Goal: Task Accomplishment & Management: Manage account settings

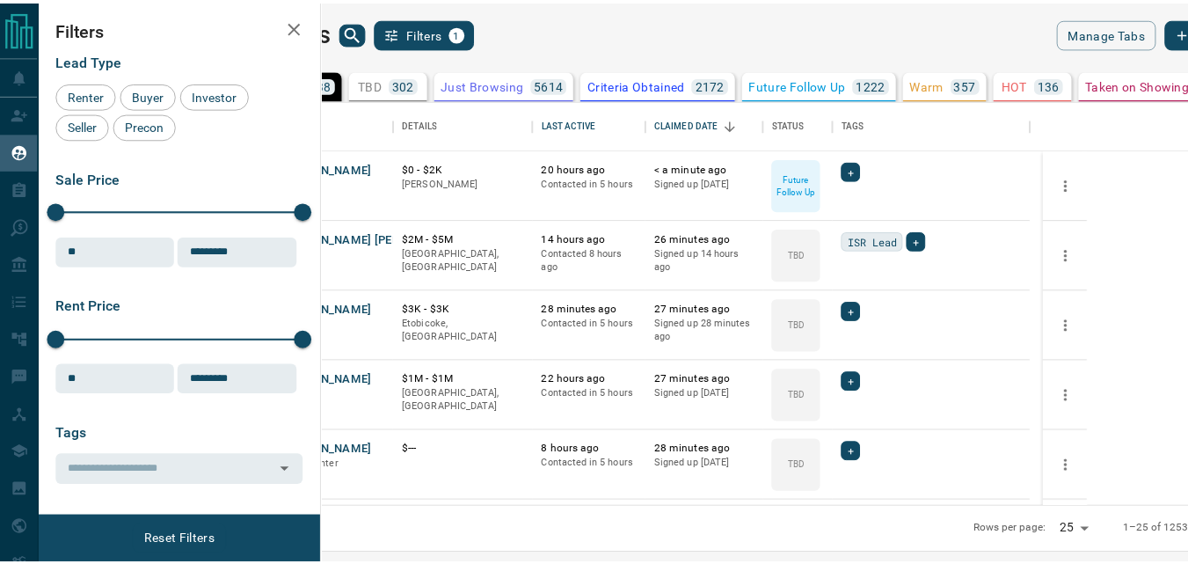
scroll to position [393, 856]
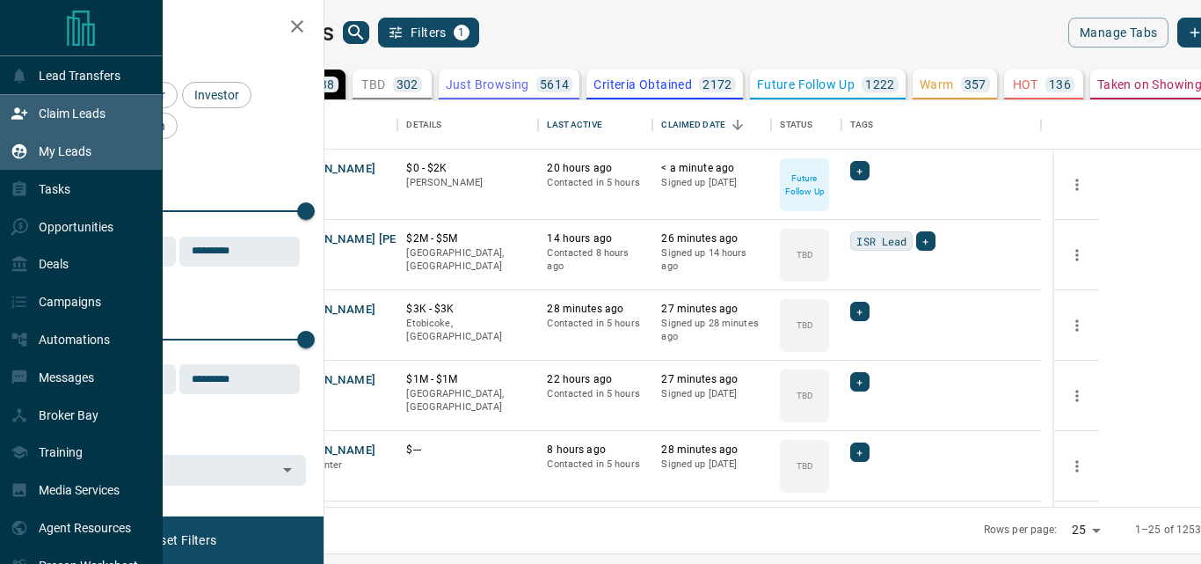
click at [78, 120] on p "Claim Leads" at bounding box center [72, 113] width 67 height 14
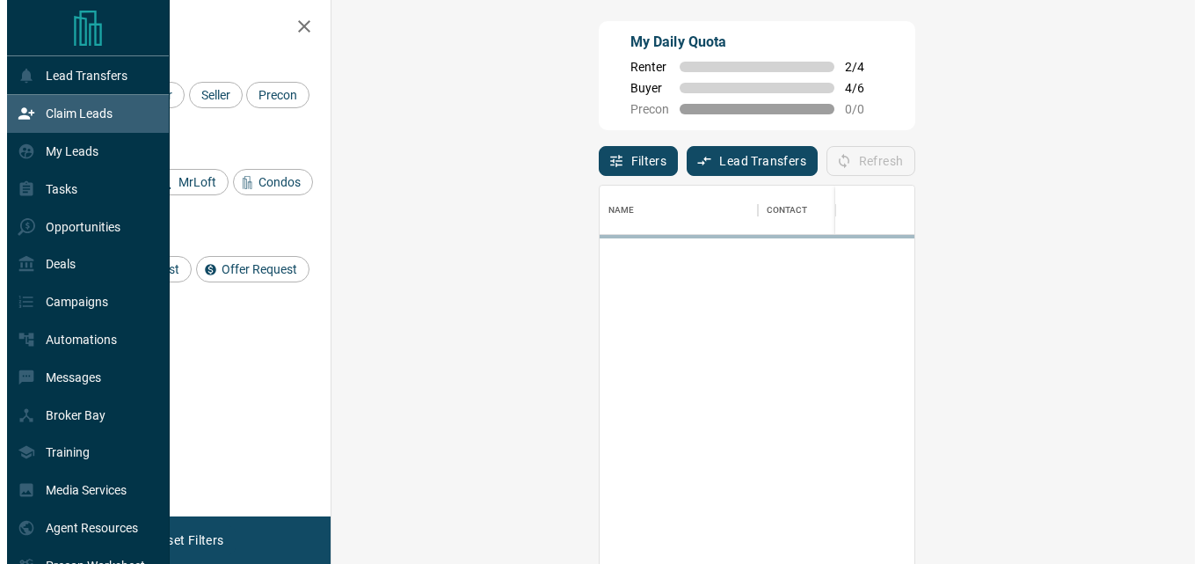
scroll to position [410, 813]
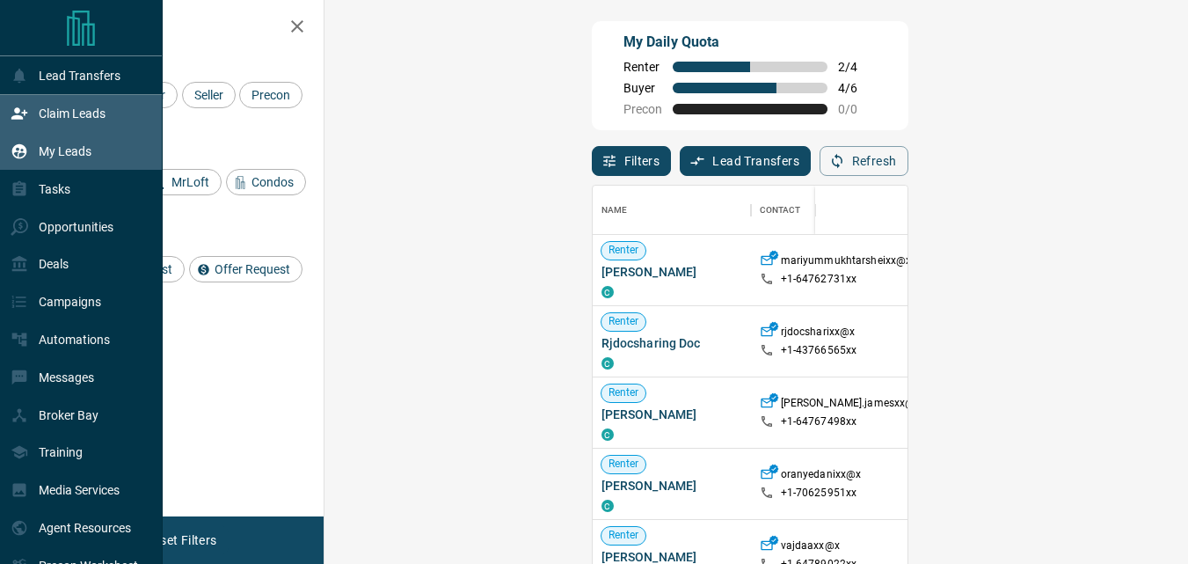
click at [66, 164] on div "My Leads" at bounding box center [51, 151] width 81 height 29
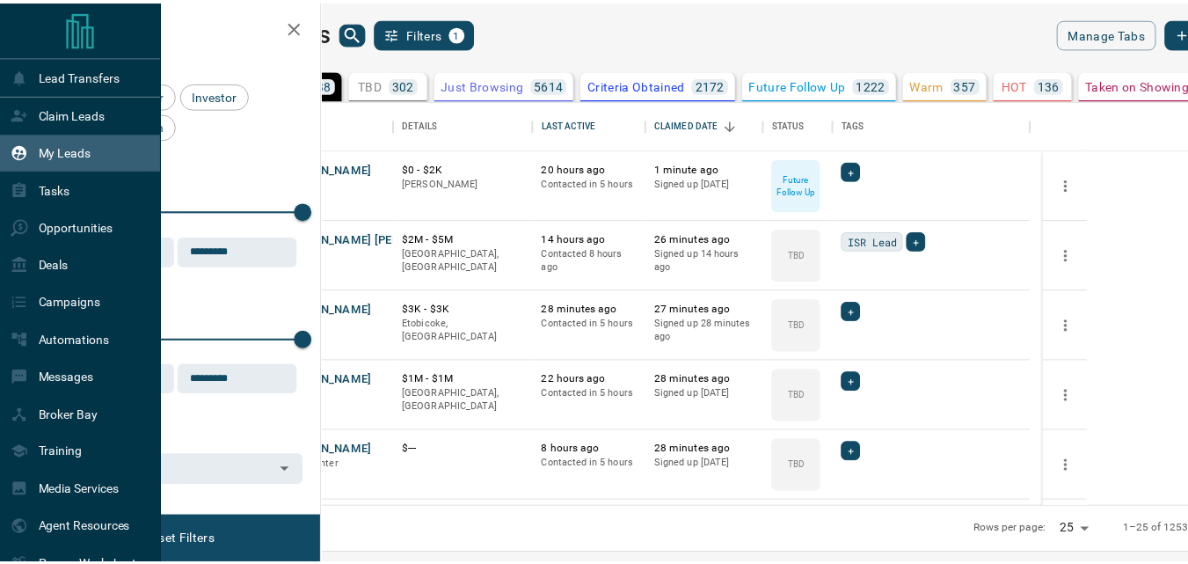
scroll to position [393, 856]
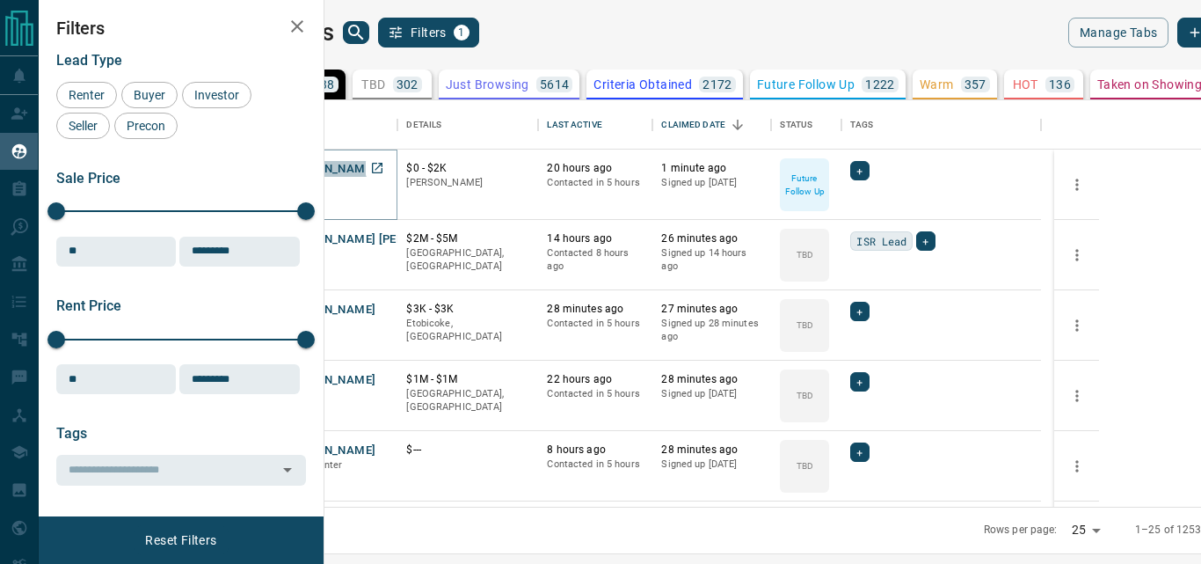
click at [375, 171] on button "[PERSON_NAME]" at bounding box center [329, 169] width 92 height 17
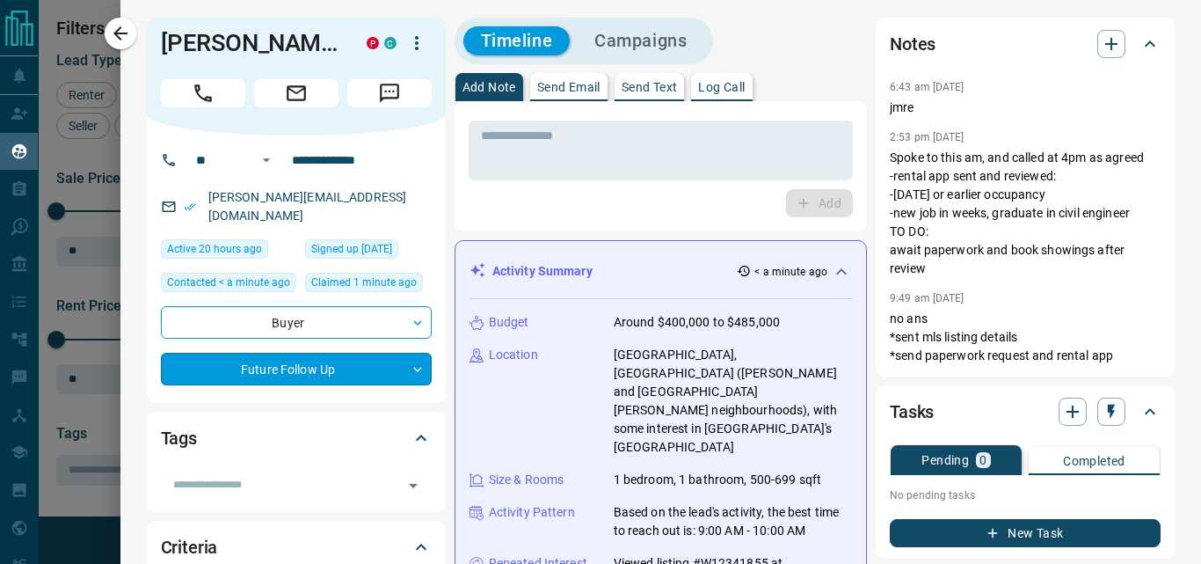
click at [410, 359] on body "Lead Transfers Claim Leads My Leads Tasks Opportunities Deals Campaigns Automat…" at bounding box center [600, 271] width 1201 height 542
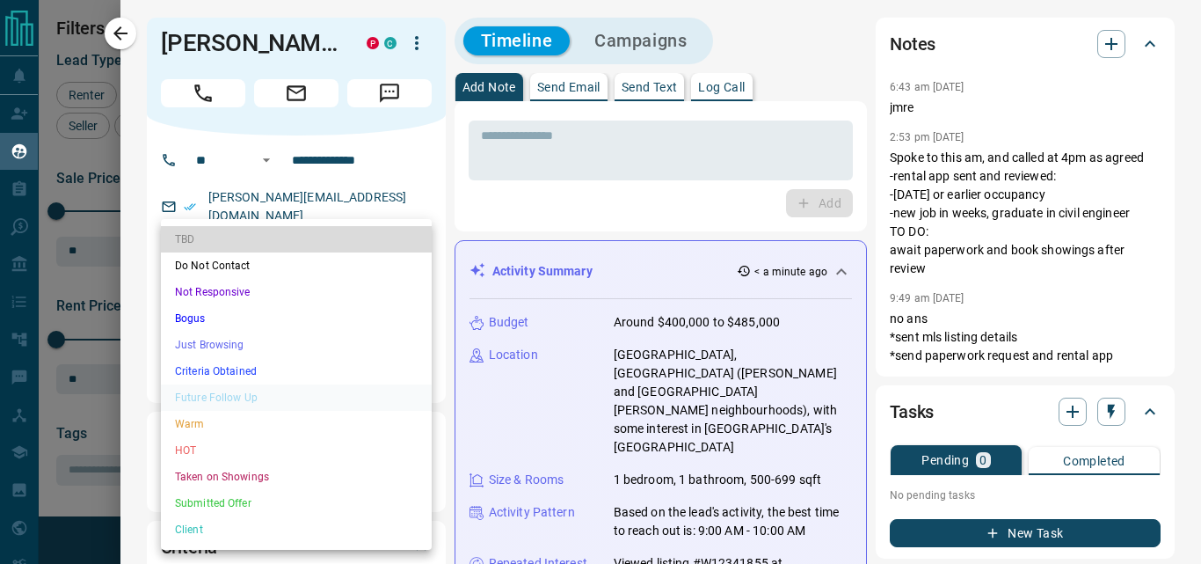
click at [266, 237] on li "TBD" at bounding box center [296, 239] width 271 height 26
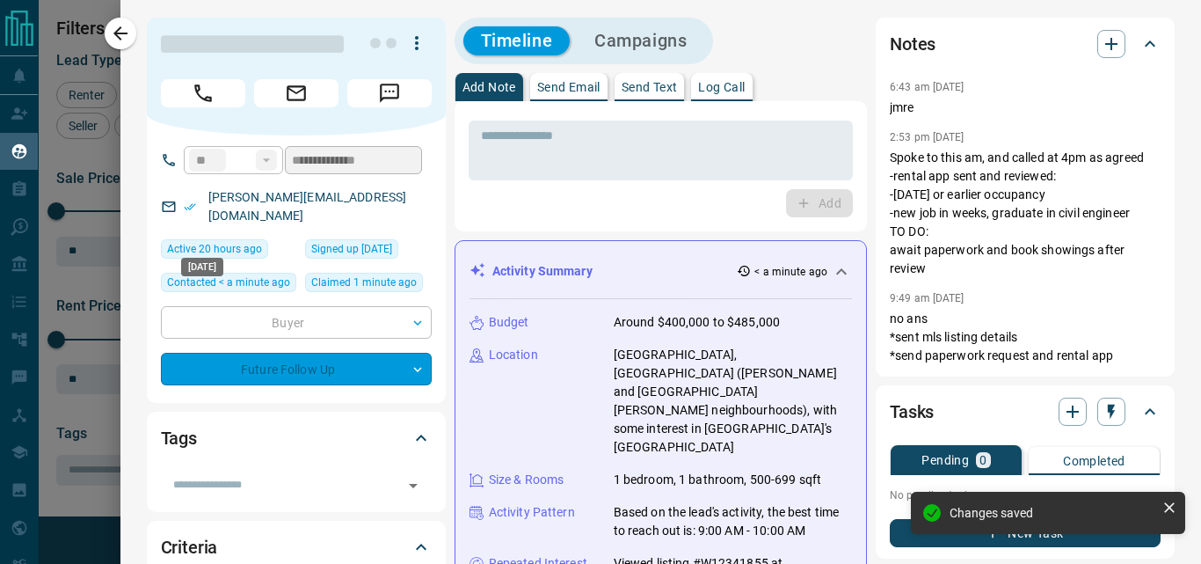
type input "**"
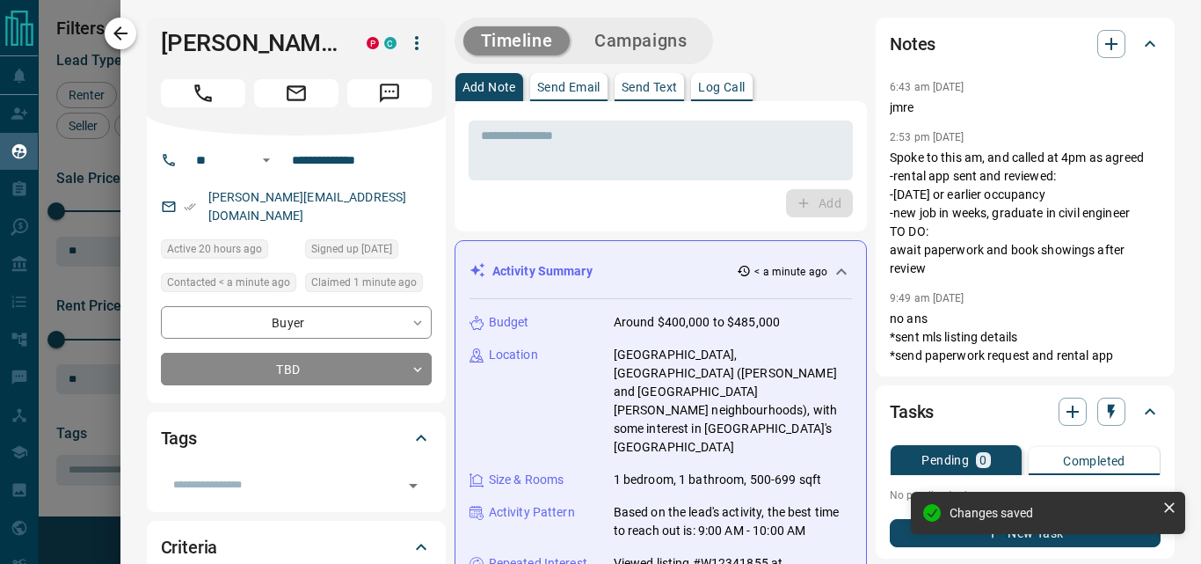
click at [114, 24] on icon "button" at bounding box center [120, 33] width 21 height 21
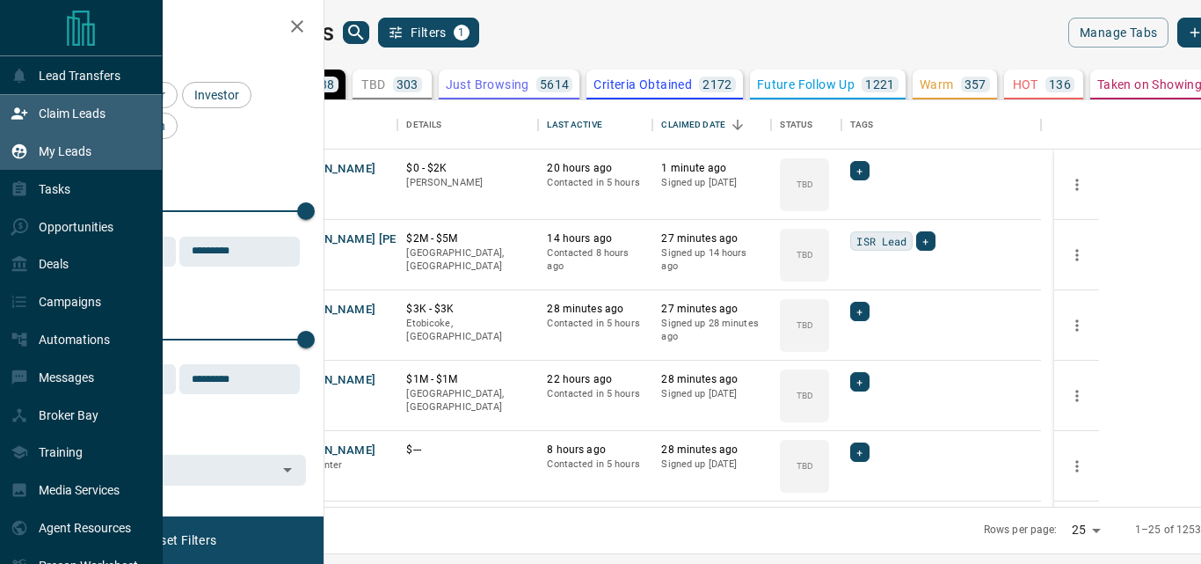
click at [92, 119] on p "Claim Leads" at bounding box center [72, 113] width 67 height 14
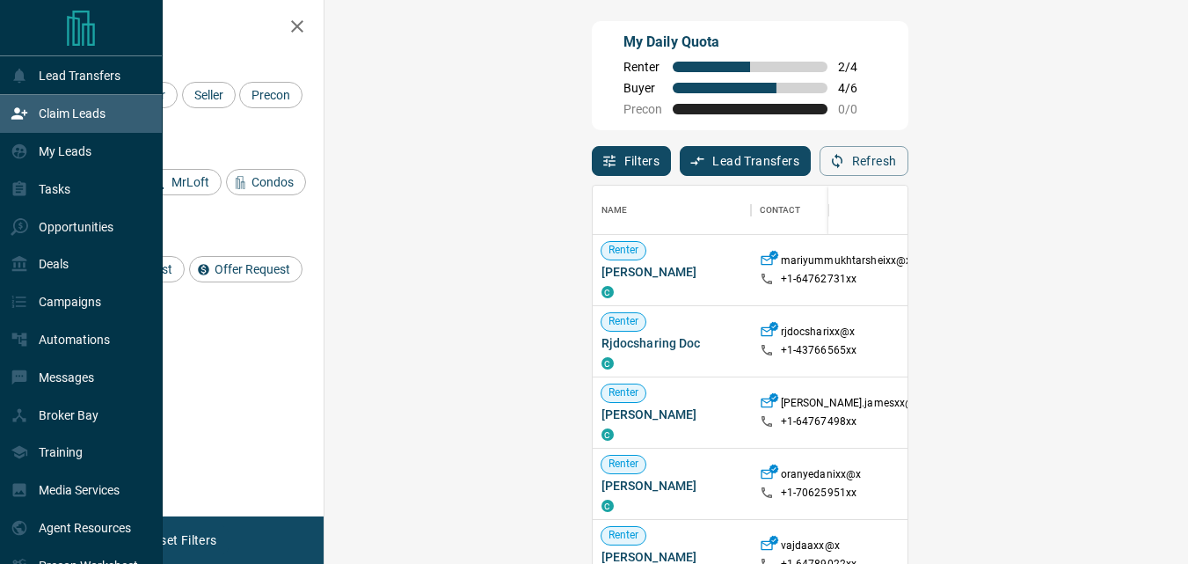
scroll to position [410, 813]
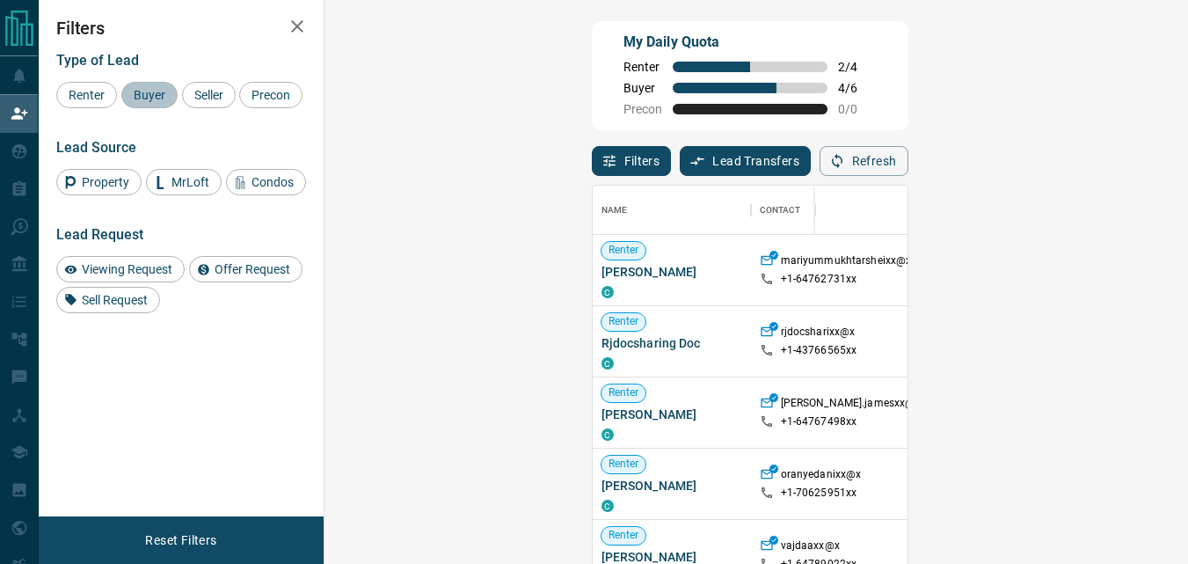
click at [156, 97] on span "Buyer" at bounding box center [150, 95] width 44 height 14
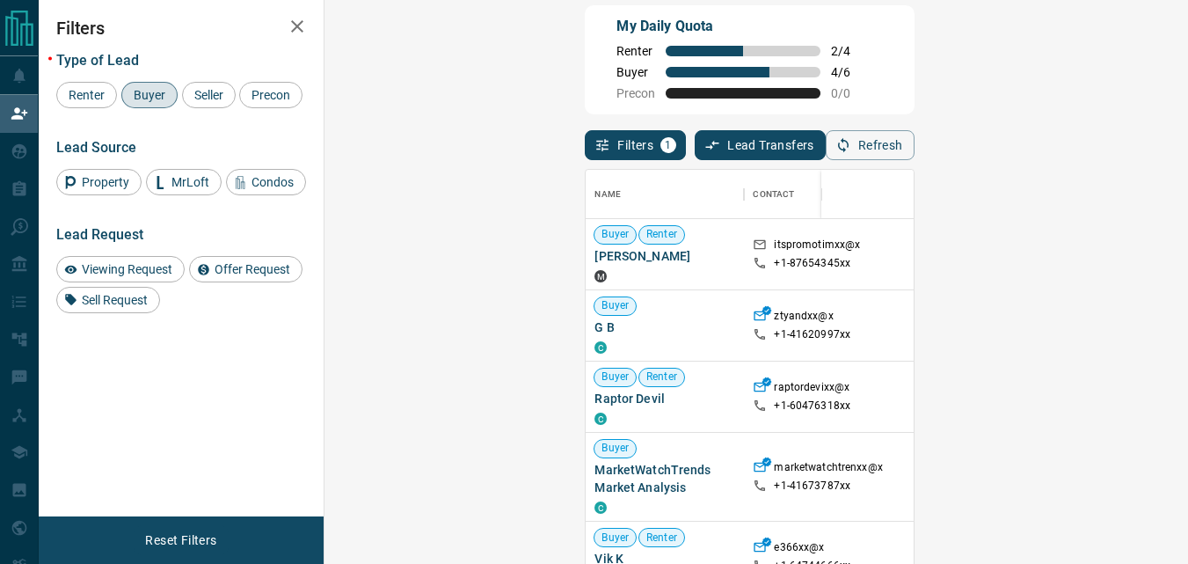
scroll to position [0, 0]
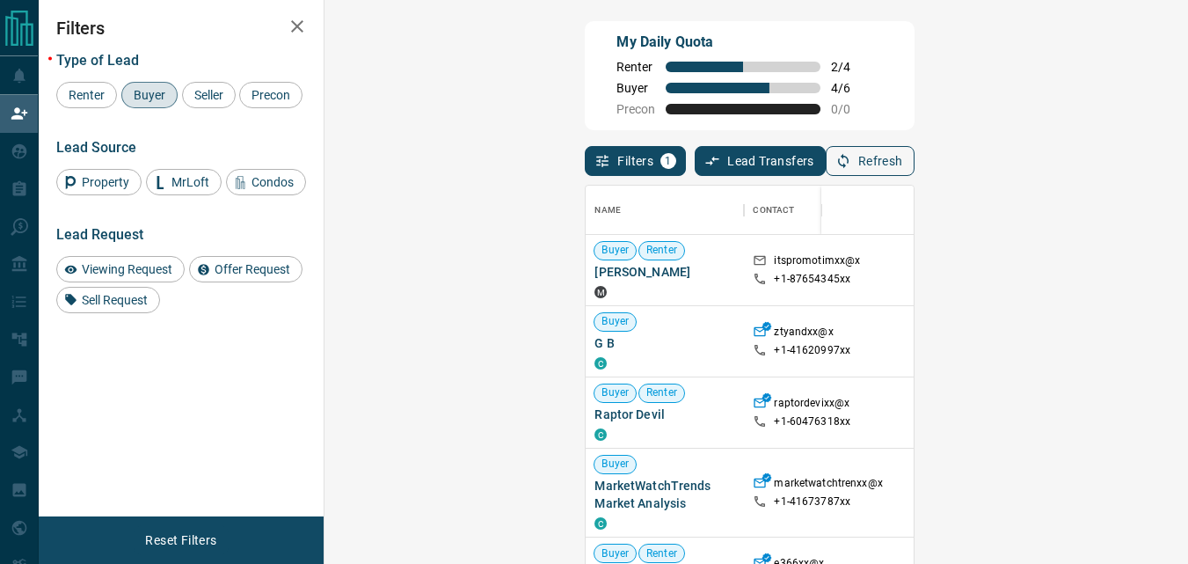
click at [851, 166] on icon "button" at bounding box center [843, 161] width 16 height 16
click at [915, 158] on button "Refresh" at bounding box center [870, 161] width 89 height 30
click at [915, 168] on button "Refresh" at bounding box center [870, 161] width 89 height 30
click at [915, 157] on button "Refresh" at bounding box center [870, 161] width 89 height 30
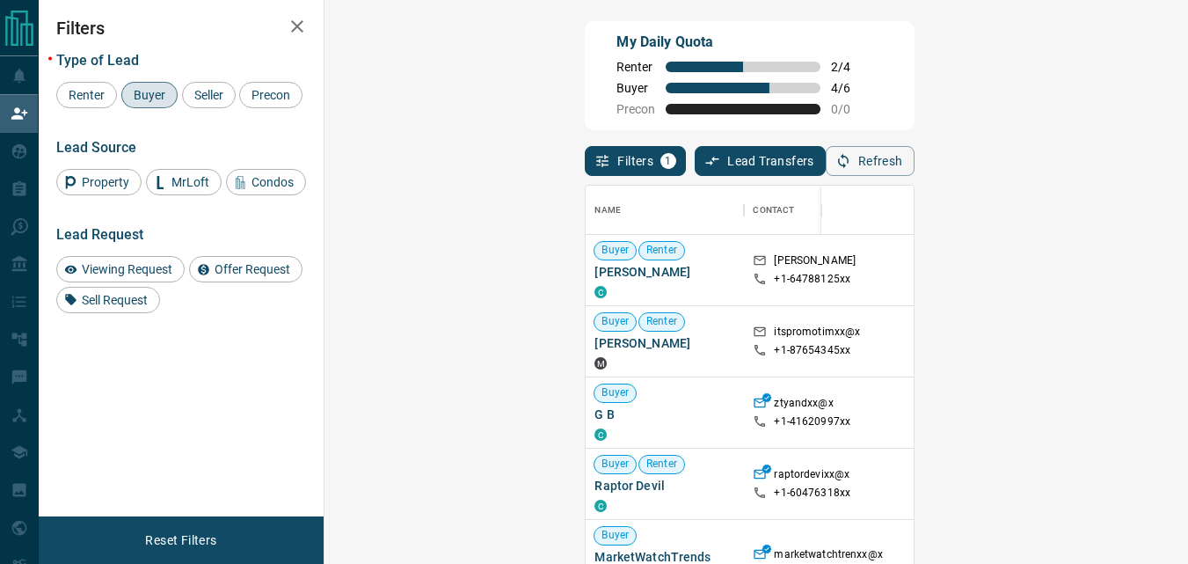
click at [858, 88] on div "My Daily Quota Renter 2 / 4 Buyer 4 / 6 Precon 0 / 0" at bounding box center [749, 75] width 329 height 109
click at [857, 124] on div "My Daily Quota Renter 2 / 4 Buyer 4 / 6 Precon 0 / 0" at bounding box center [749, 75] width 329 height 109
click at [915, 171] on button "Refresh" at bounding box center [870, 161] width 89 height 30
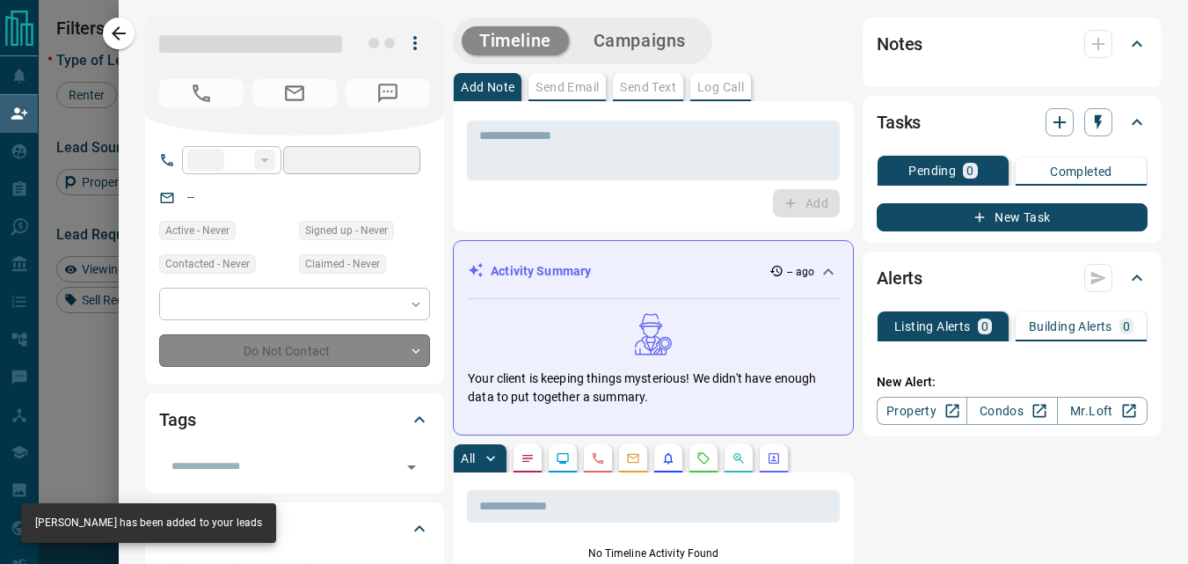
type input "**"
type input "**********"
type input "**"
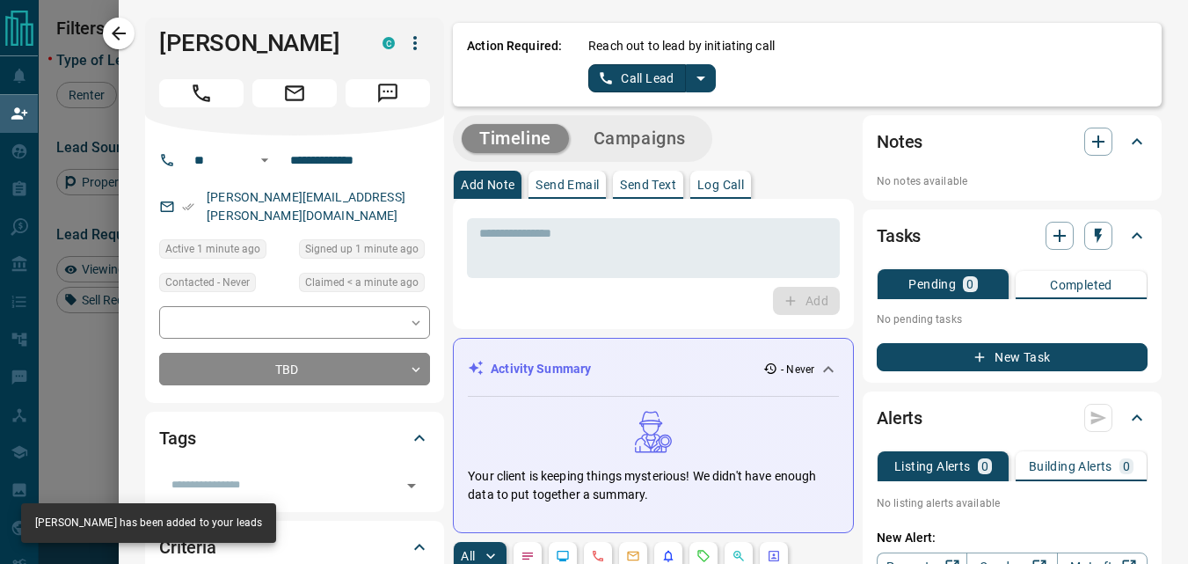
click at [690, 82] on icon "split button" at bounding box center [700, 78] width 21 height 21
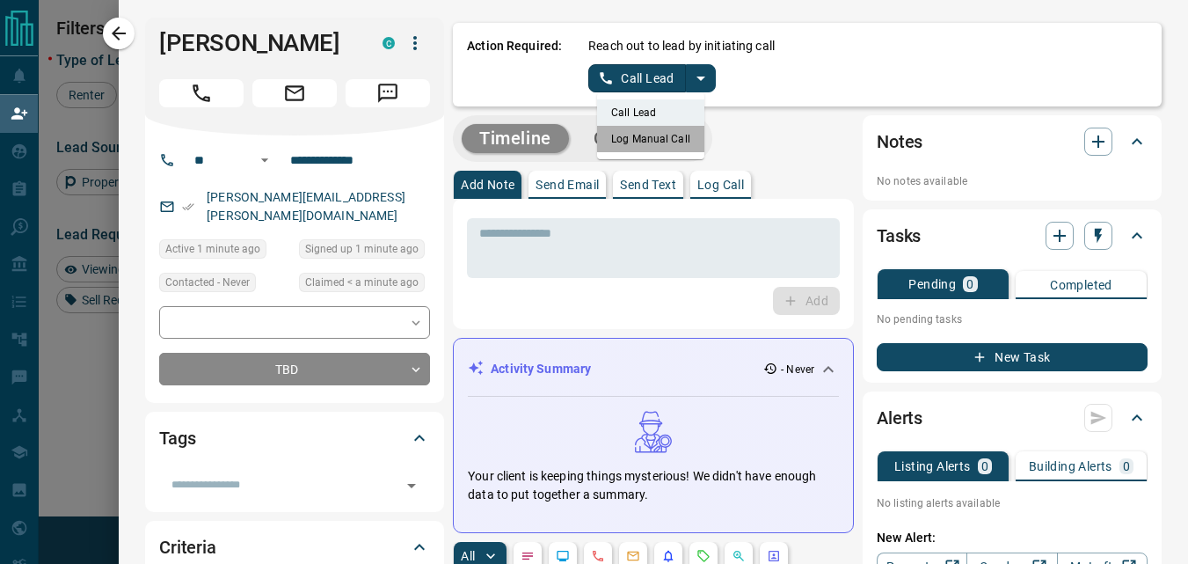
click at [648, 136] on li "Log Manual Call" at bounding box center [650, 139] width 107 height 26
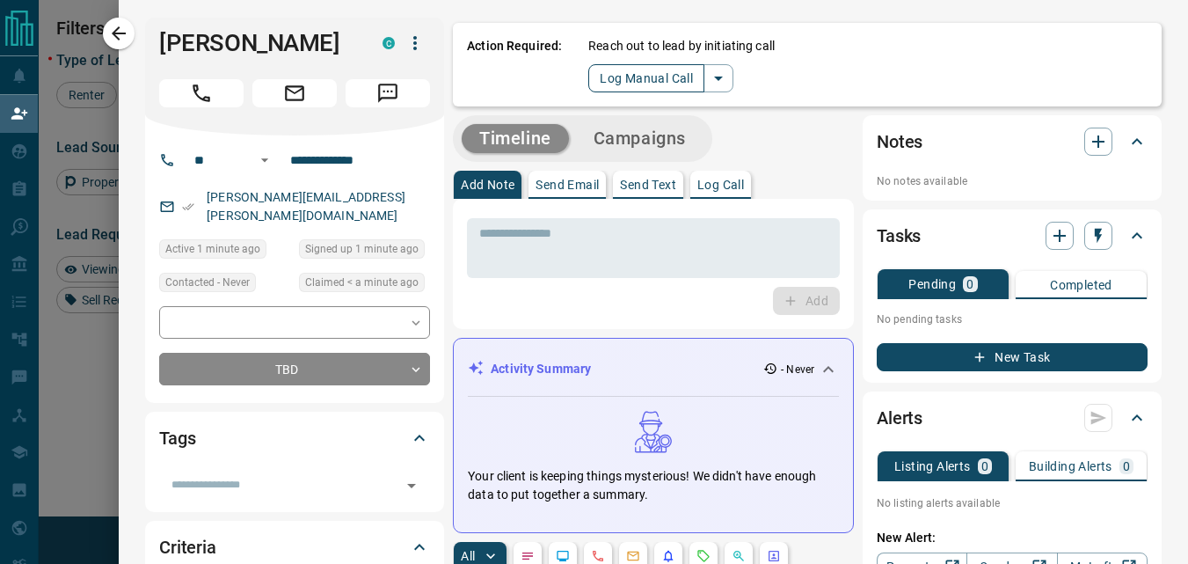
click at [629, 79] on button "Log Manual Call" at bounding box center [646, 78] width 116 height 28
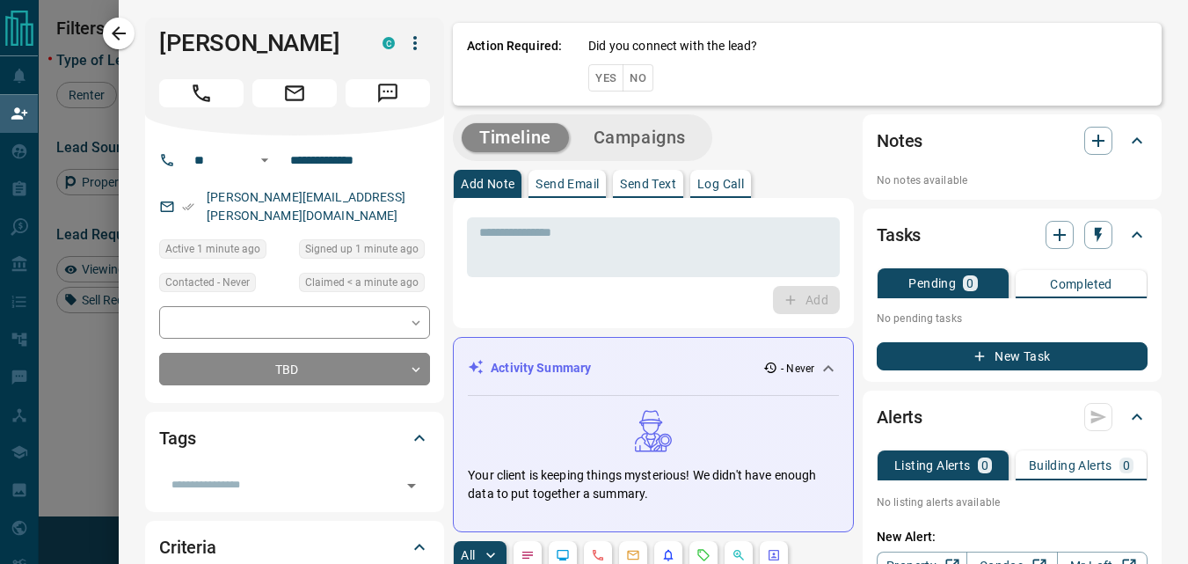
click at [597, 77] on button "Yes" at bounding box center [605, 77] width 35 height 27
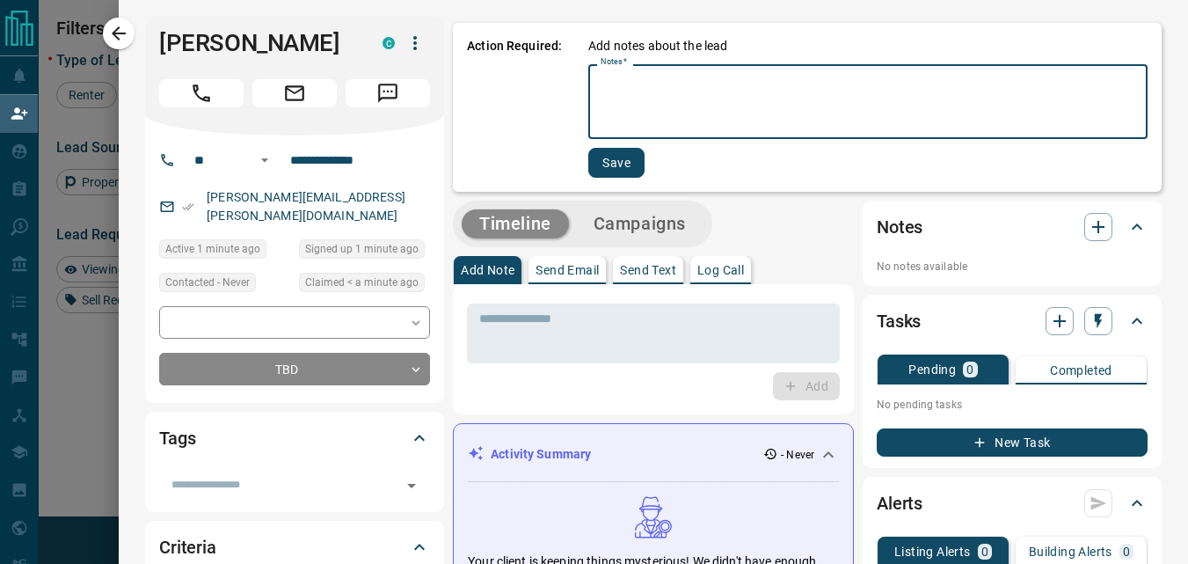
click at [648, 97] on textarea "Notes   *" at bounding box center [868, 102] width 535 height 60
type textarea "****"
click at [607, 157] on button "Save" at bounding box center [615, 163] width 56 height 30
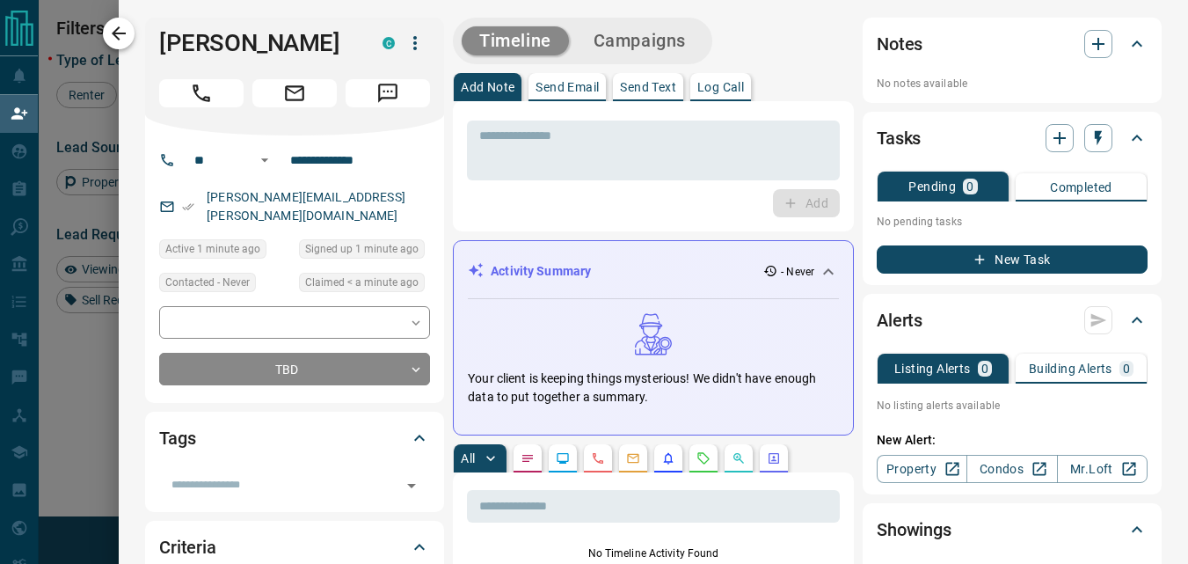
click at [117, 32] on icon "button" at bounding box center [119, 33] width 14 height 14
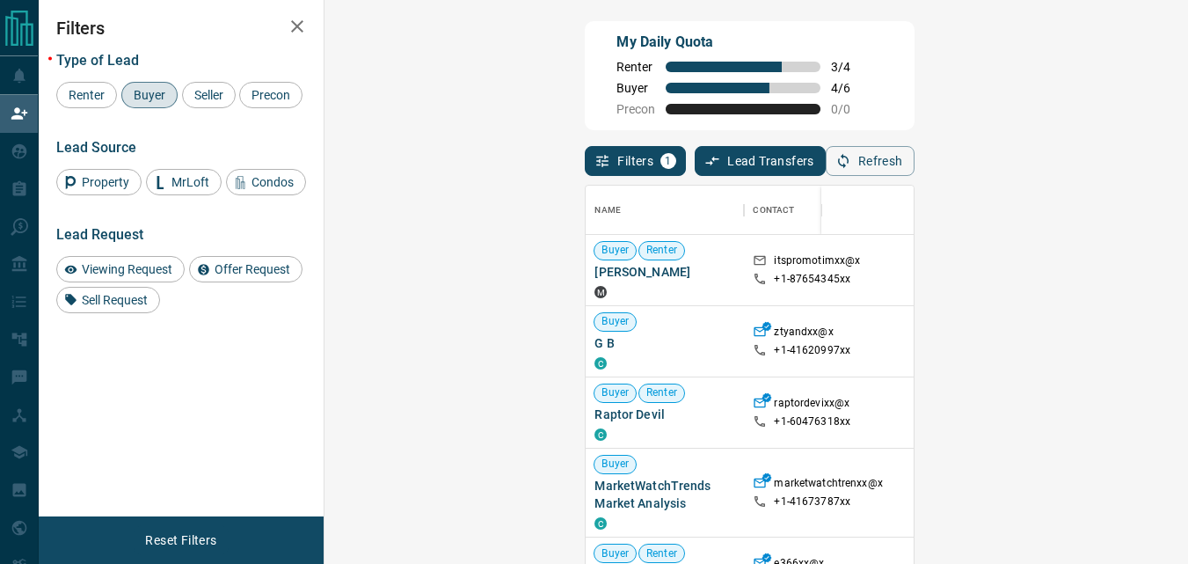
click at [797, 165] on div "Filters 1 Lead Transfers 0 Refresh" at bounding box center [749, 153] width 329 height 46
click at [915, 162] on button "Refresh" at bounding box center [870, 161] width 89 height 30
click at [915, 171] on button "Refresh" at bounding box center [870, 161] width 89 height 30
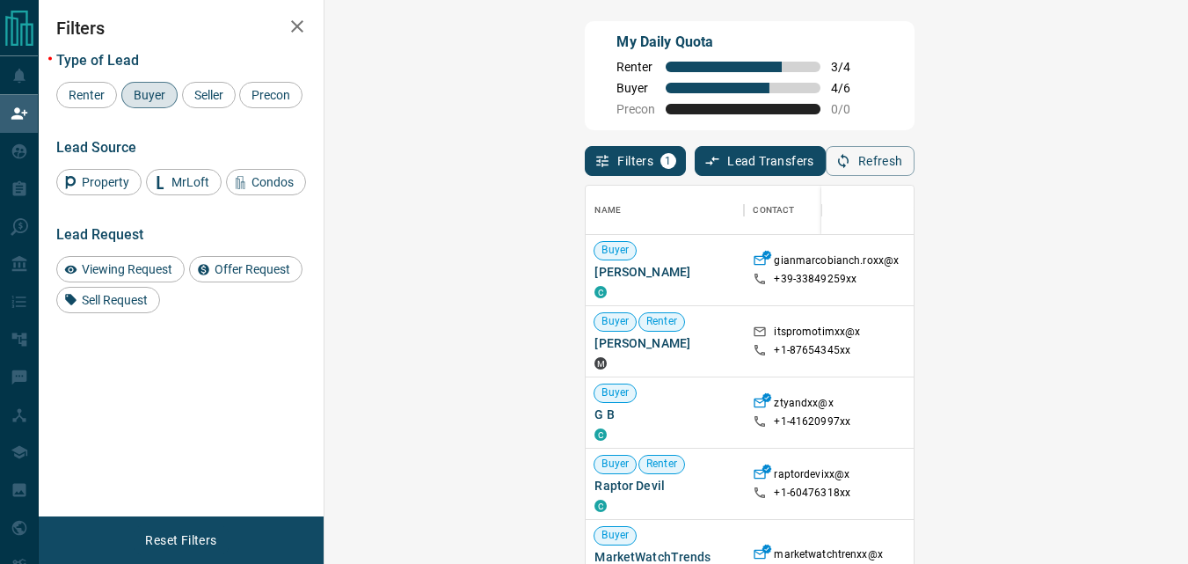
click at [915, 176] on button "Refresh" at bounding box center [870, 161] width 89 height 30
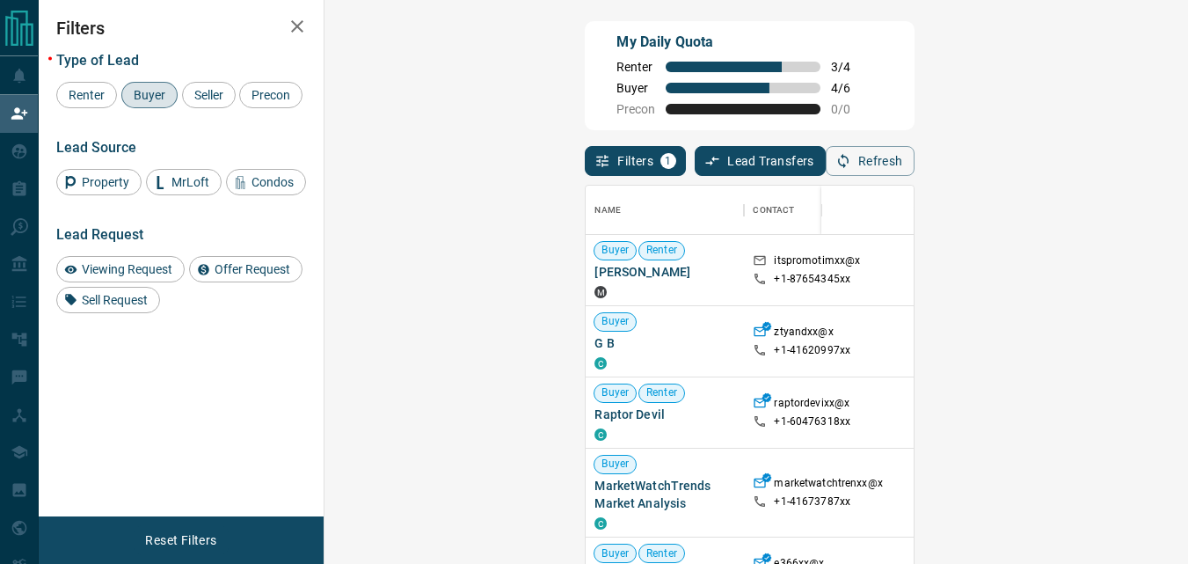
click at [704, 124] on div "My Daily Quota Renter 3 / 4 Buyer 4 / 6 Precon 0 / 0" at bounding box center [749, 75] width 329 height 109
click at [915, 168] on button "Refresh" at bounding box center [870, 161] width 89 height 30
click at [721, 153] on div "Filters 1 Lead Transfers 0 Refresh" at bounding box center [749, 153] width 329 height 46
click at [915, 157] on button "Refresh" at bounding box center [870, 161] width 89 height 30
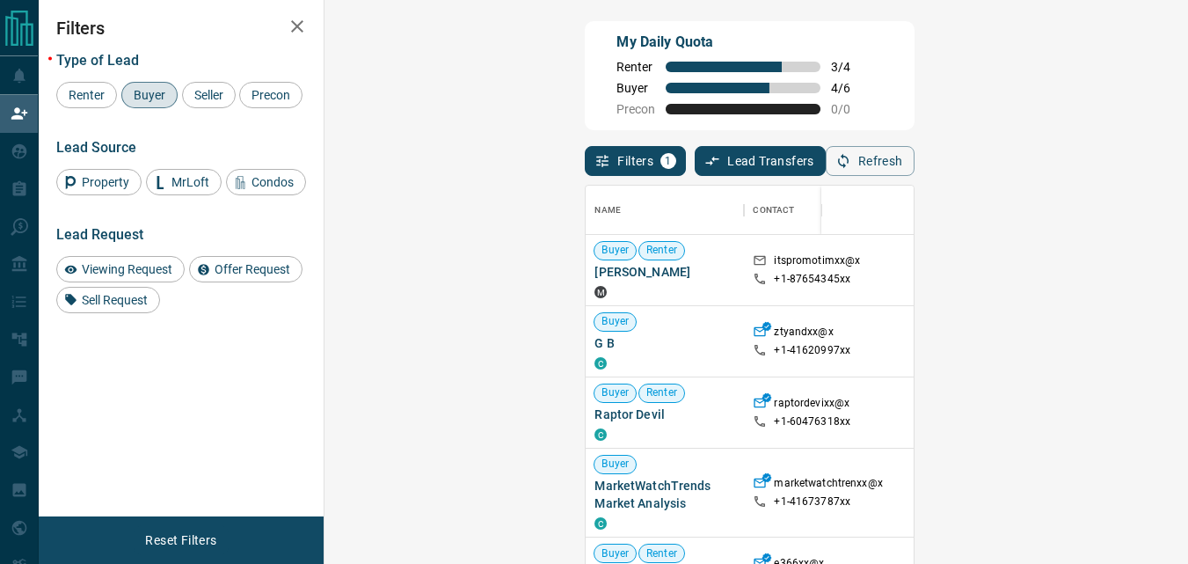
click at [869, 157] on div "Filters 1 Lead Transfers 0 Refresh" at bounding box center [749, 153] width 329 height 46
click at [915, 176] on button "Refresh" at bounding box center [870, 161] width 89 height 30
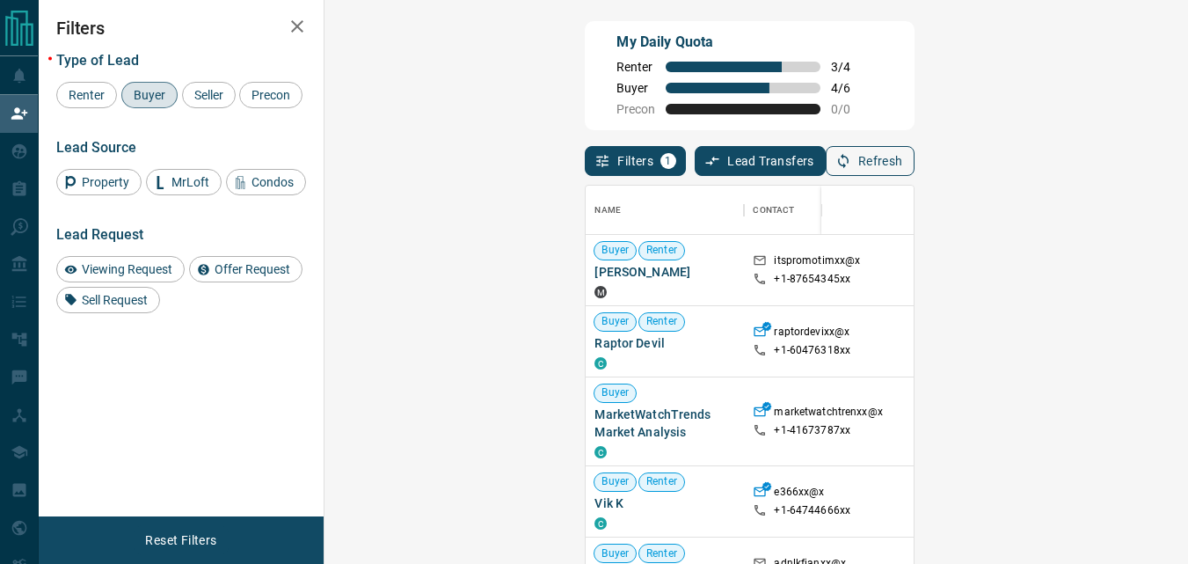
click at [915, 152] on button "Refresh" at bounding box center [870, 161] width 89 height 30
click at [915, 164] on button "Refresh" at bounding box center [870, 161] width 89 height 30
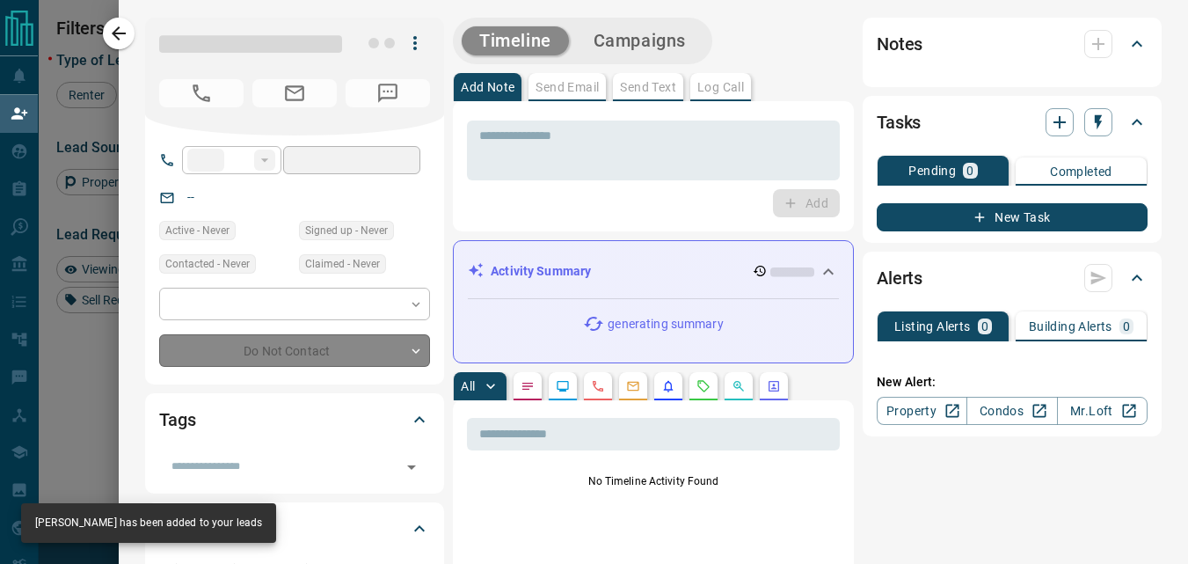
type input "**"
type input "**********"
type input "**"
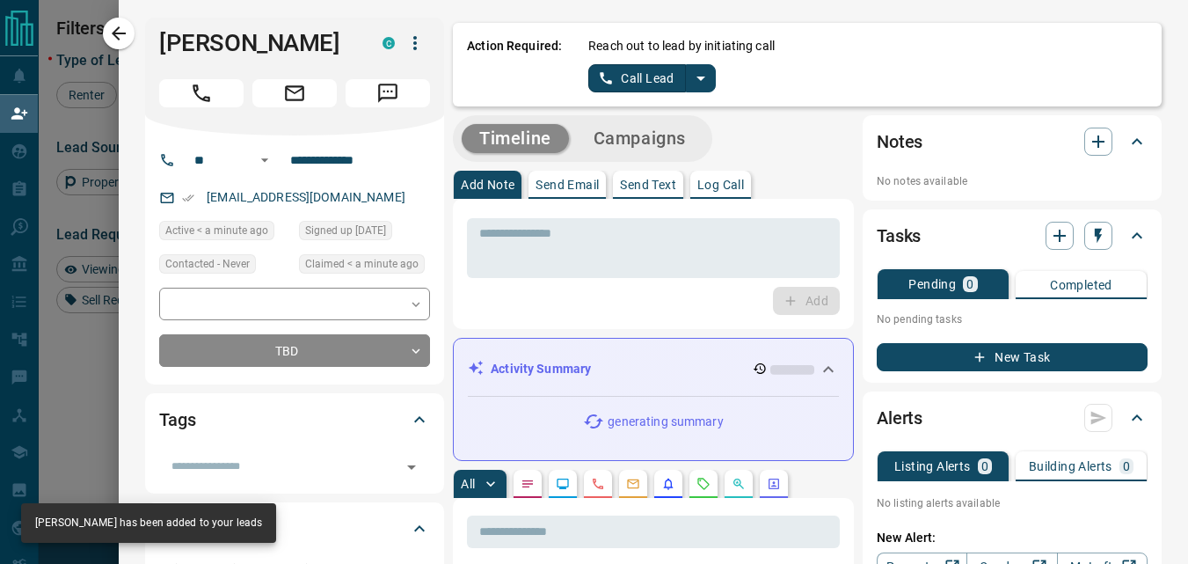
click at [703, 80] on div "Reach out to lead by initiating call Call Lead" at bounding box center [867, 64] width 559 height 55
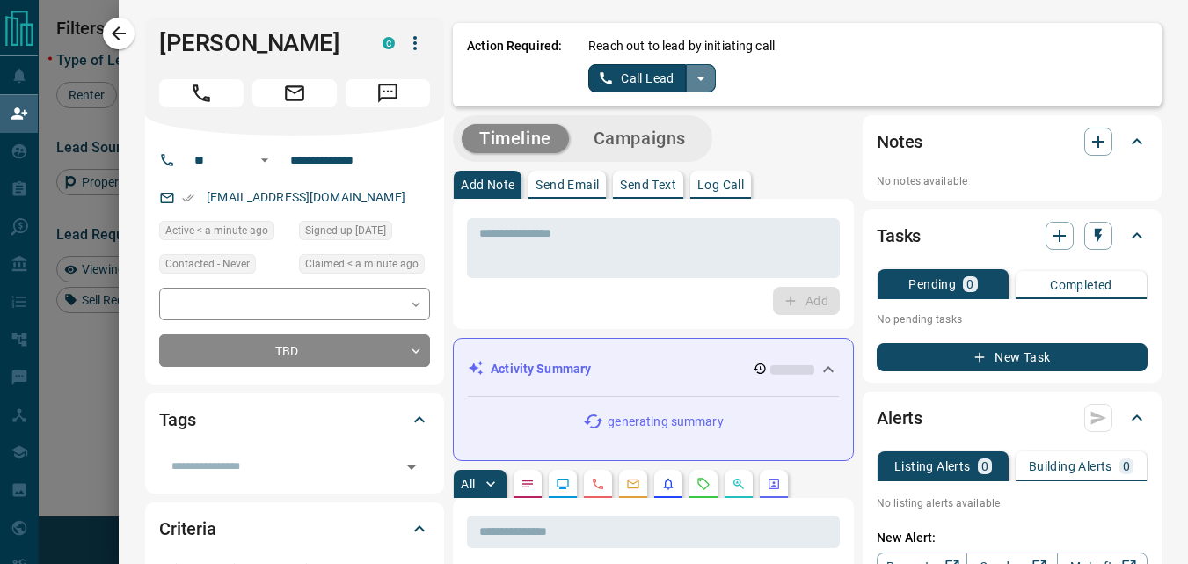
click at [694, 82] on icon "split button" at bounding box center [700, 78] width 21 height 21
click at [632, 142] on li "Log Manual Call" at bounding box center [650, 139] width 107 height 26
click at [610, 84] on button "Log Manual Call" at bounding box center [646, 78] width 116 height 28
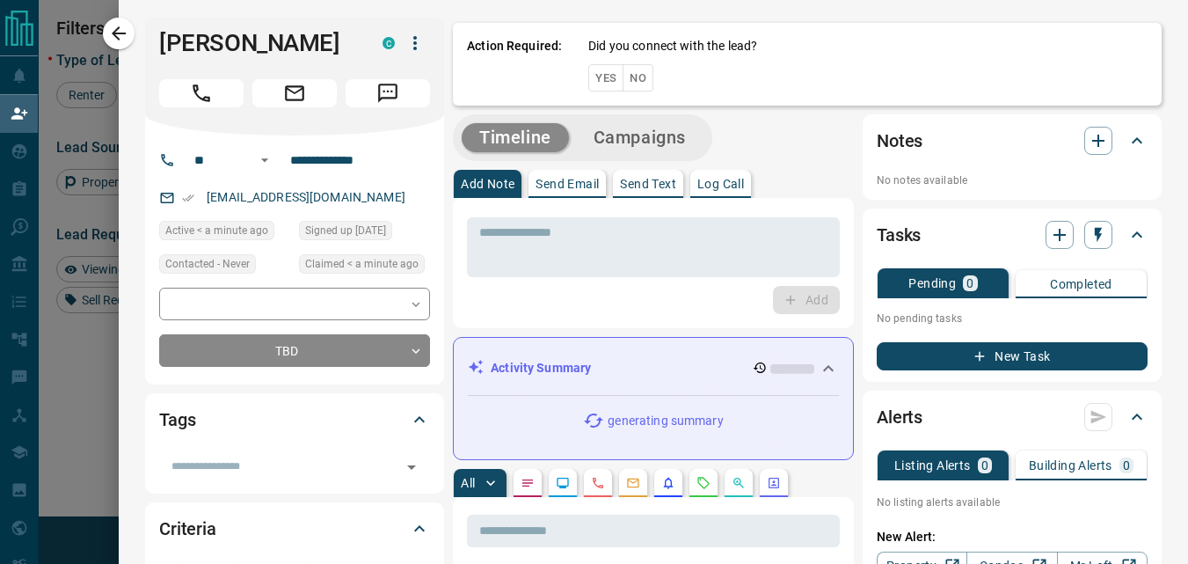
click at [598, 76] on button "Yes" at bounding box center [605, 77] width 35 height 27
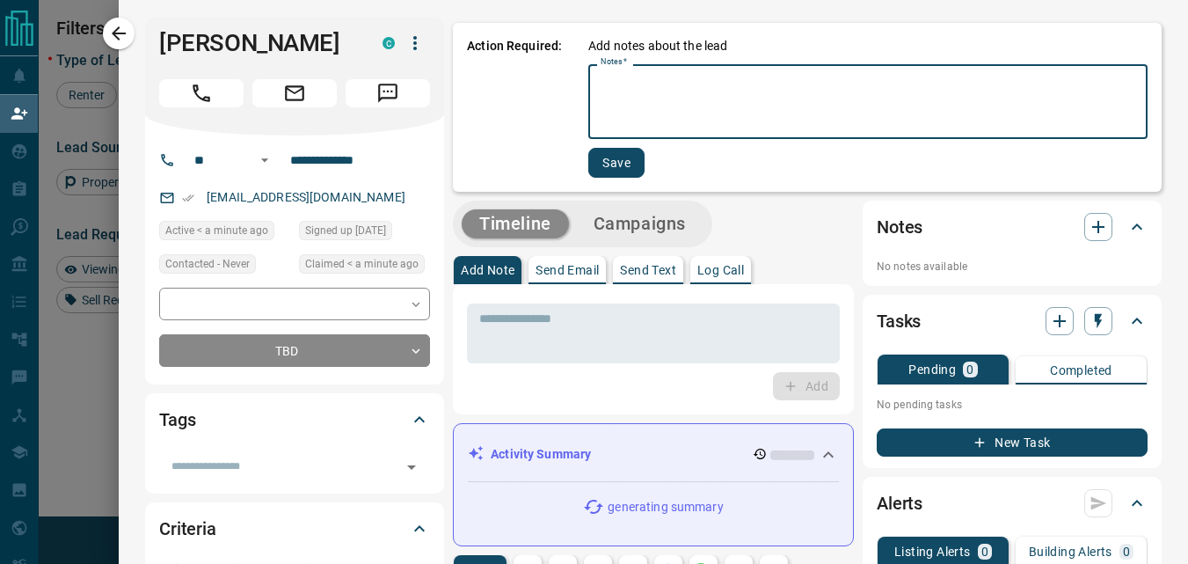
click at [763, 116] on textarea "Notes   *" at bounding box center [868, 102] width 535 height 60
type textarea "****"
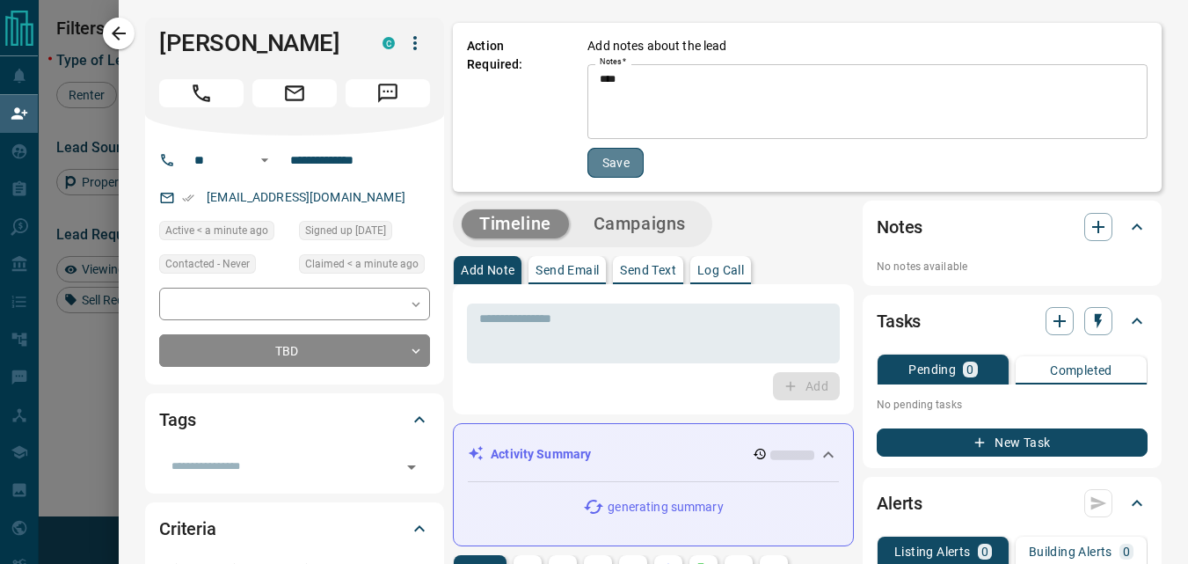
click at [601, 162] on button "Save" at bounding box center [615, 163] width 56 height 30
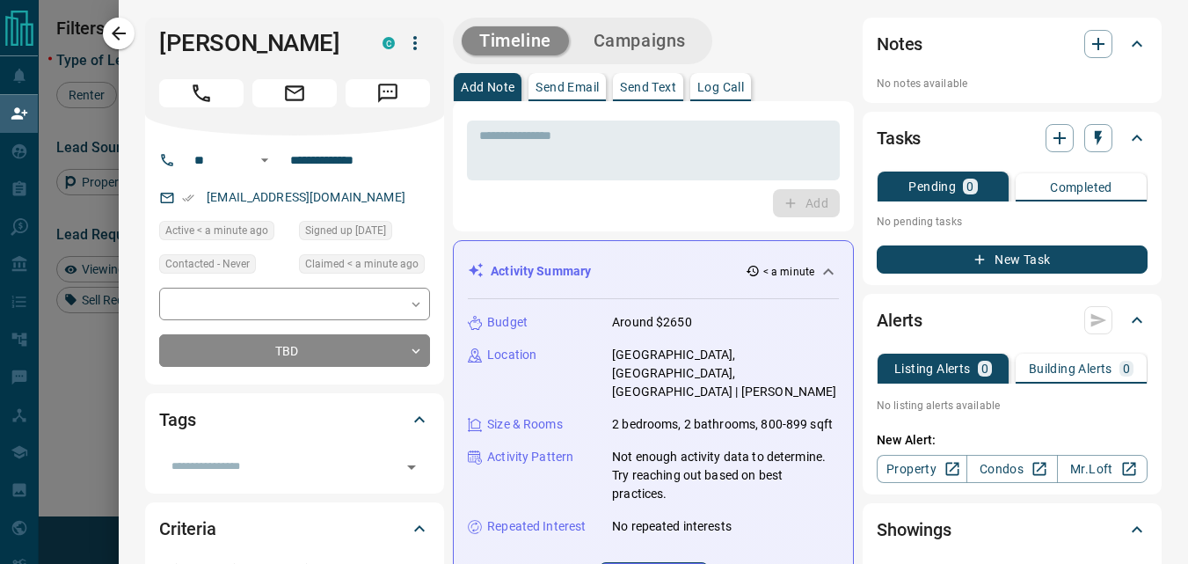
click at [593, 208] on div "Add" at bounding box center [653, 203] width 373 height 28
click at [115, 26] on icon "button" at bounding box center [118, 33] width 21 height 21
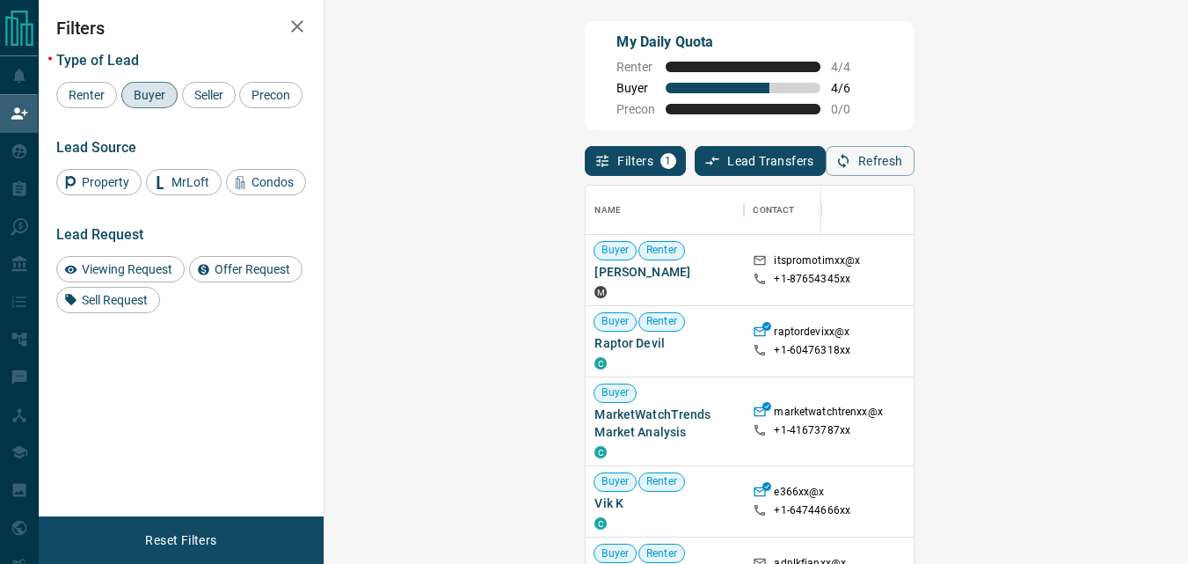
click at [811, 105] on div "My Daily Quota Renter 4 / 4 Buyer 4 / 6 Precon 0 / 0" at bounding box center [749, 75] width 329 height 109
click at [851, 162] on icon "button" at bounding box center [843, 161] width 16 height 16
click at [915, 166] on button "Refresh" at bounding box center [870, 161] width 89 height 30
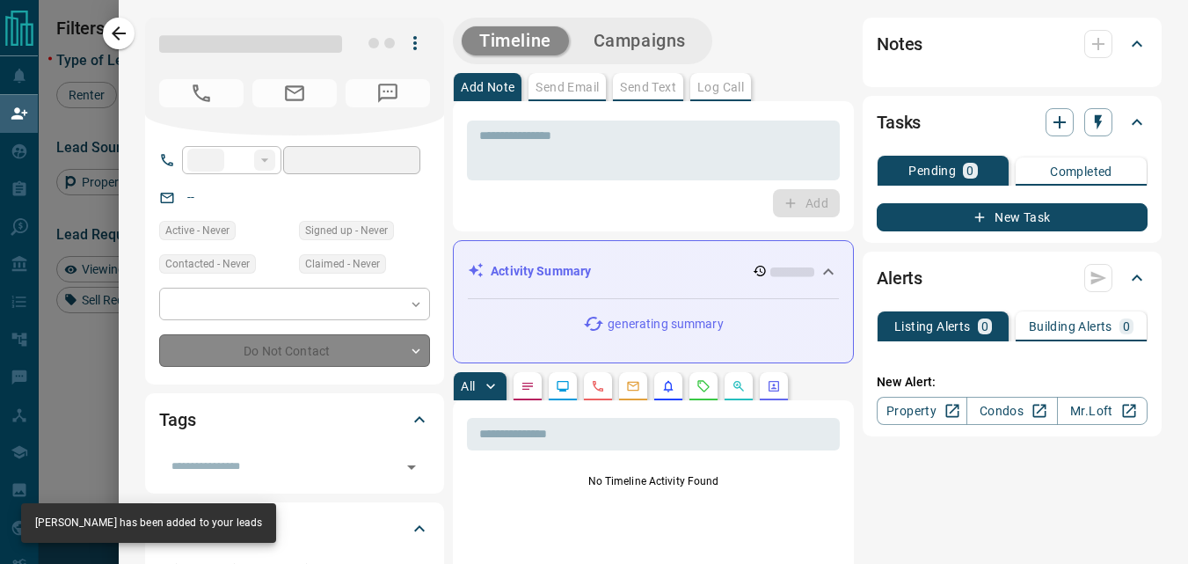
type input "**"
type input "**********"
type input "**"
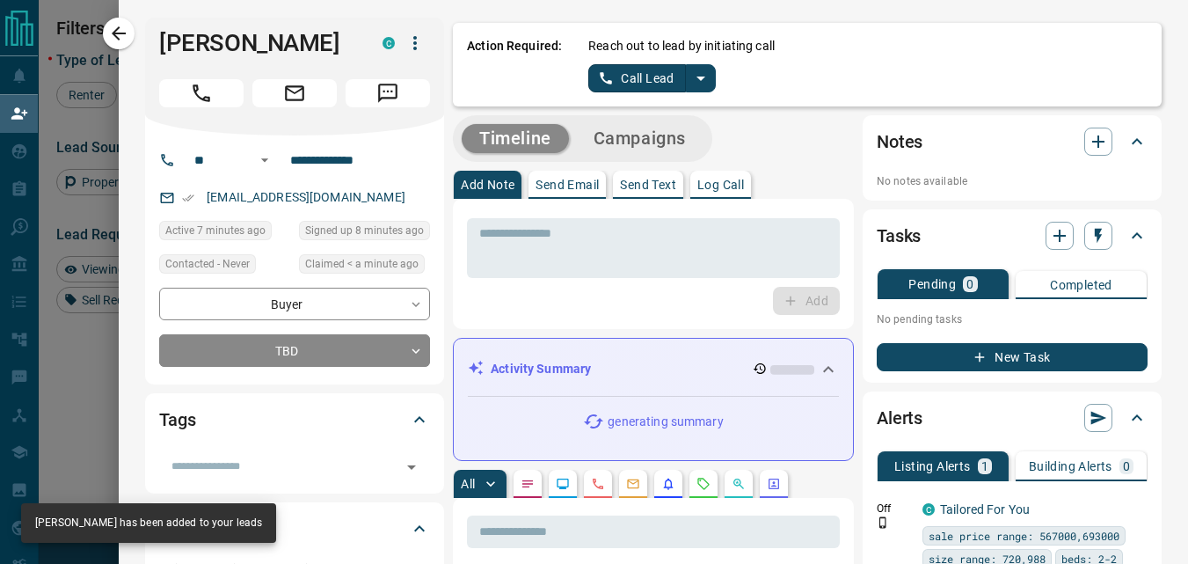
click at [690, 83] on icon "split button" at bounding box center [700, 78] width 21 height 21
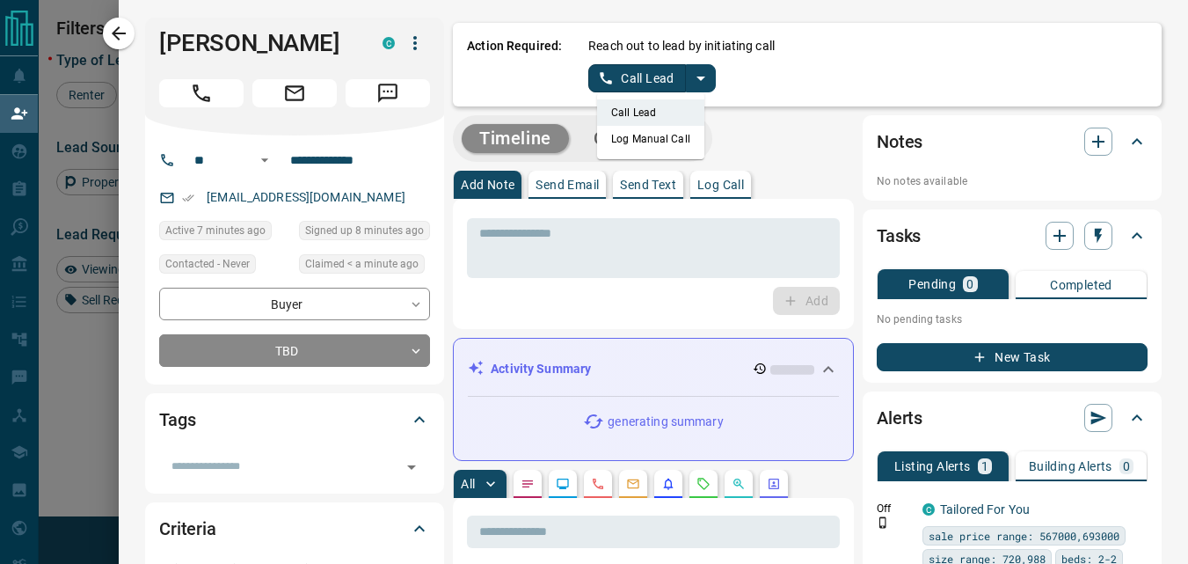
click at [626, 142] on li "Log Manual Call" at bounding box center [650, 139] width 107 height 26
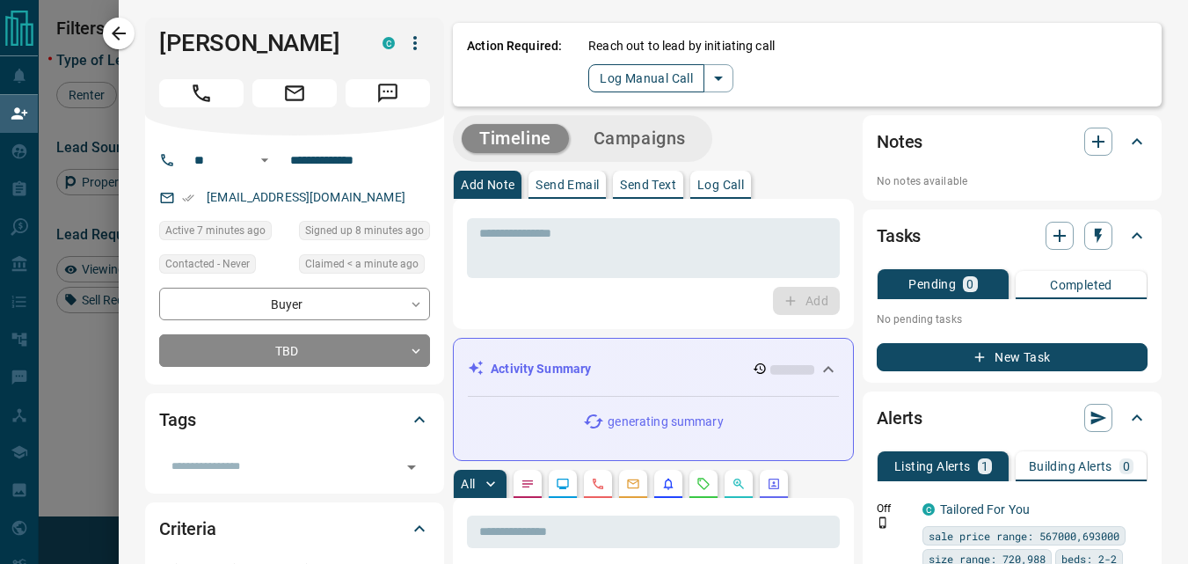
click at [616, 79] on button "Log Manual Call" at bounding box center [646, 78] width 116 height 28
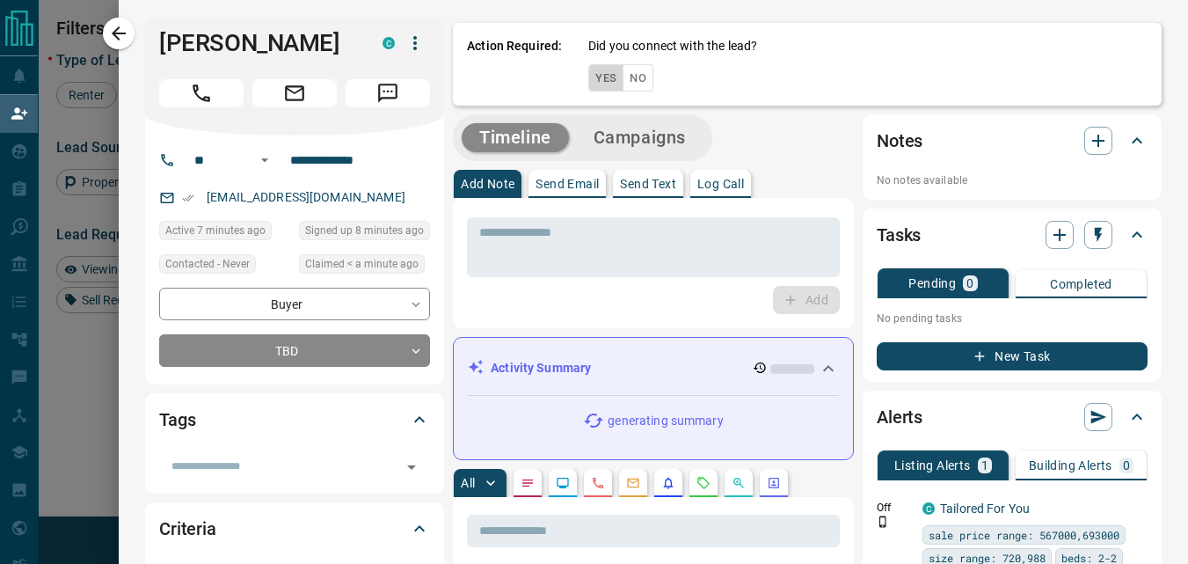
click at [593, 69] on button "Yes" at bounding box center [605, 77] width 35 height 27
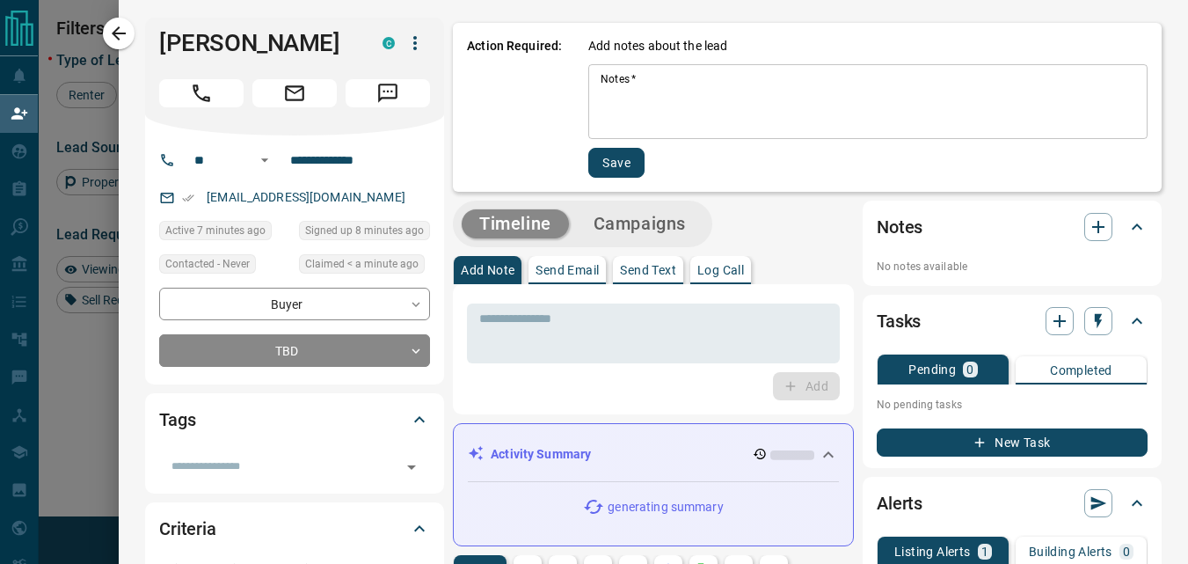
click at [601, 82] on textarea "Notes   *" at bounding box center [868, 102] width 535 height 60
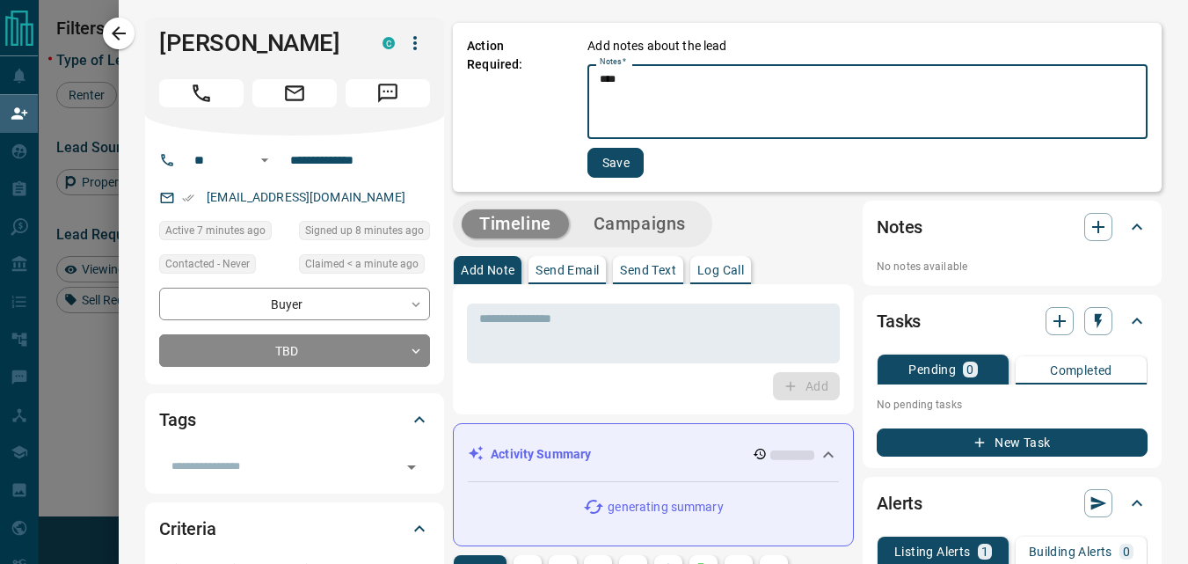
type textarea "****"
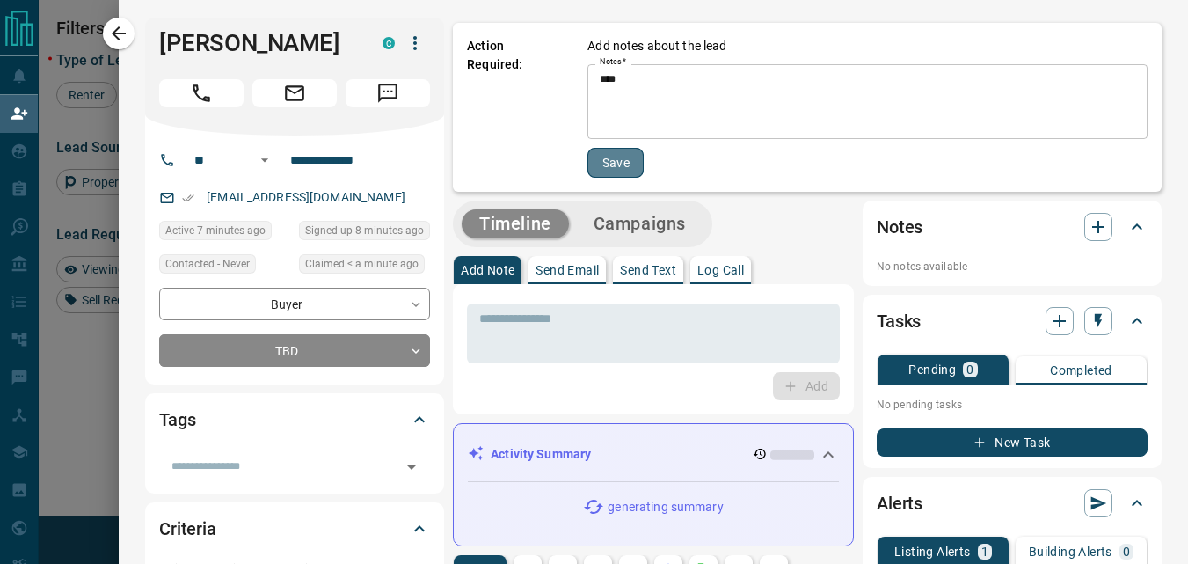
click at [609, 162] on button "Save" at bounding box center [615, 163] width 56 height 30
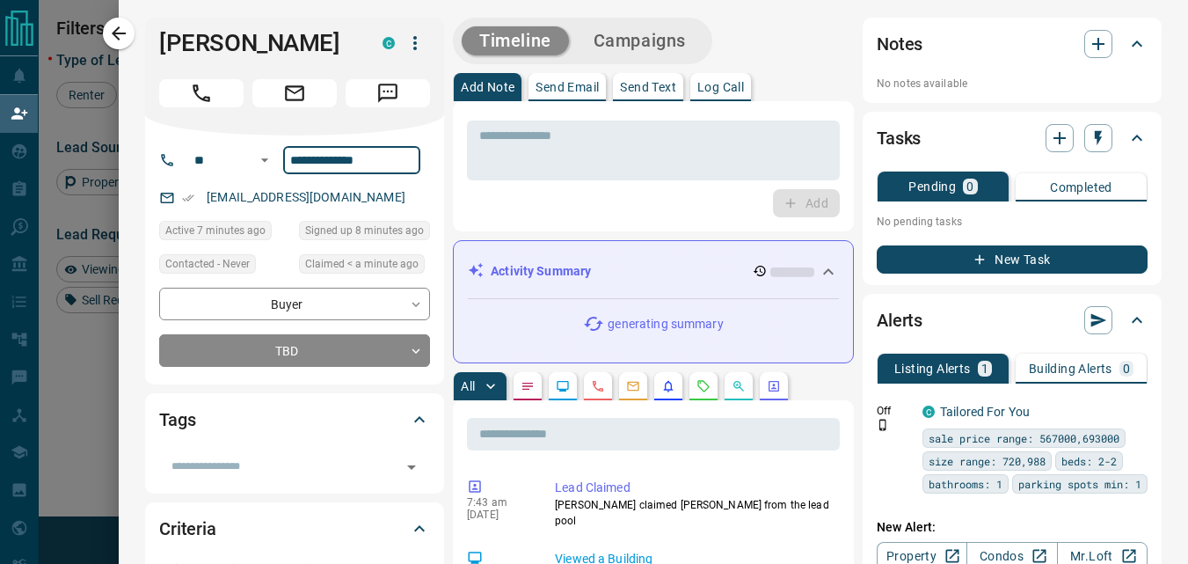
click at [388, 164] on input "**********" at bounding box center [351, 160] width 137 height 28
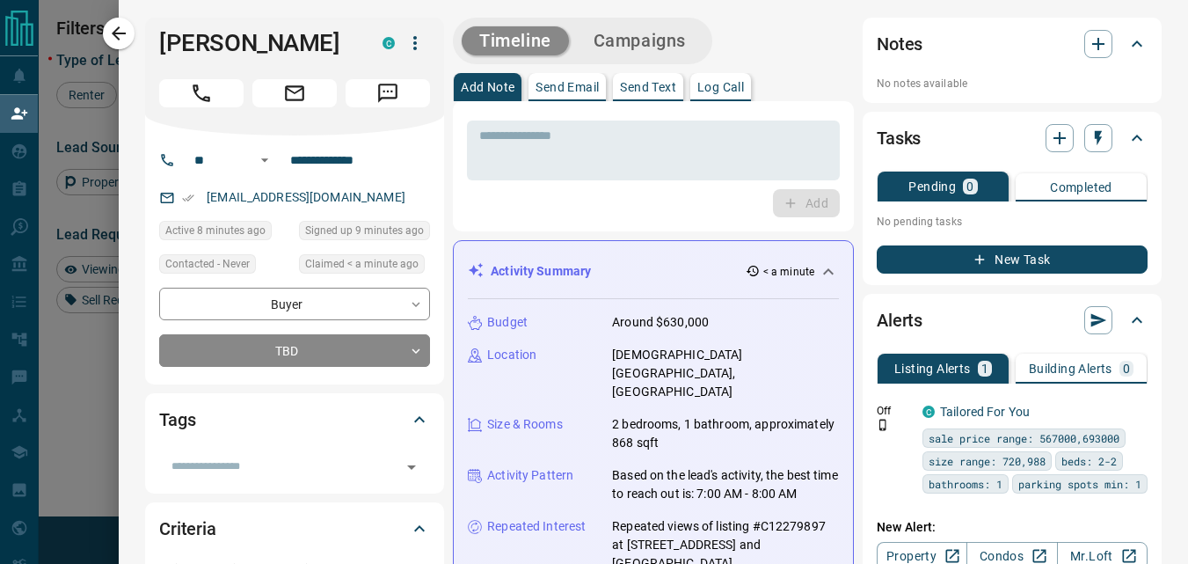
click at [520, 197] on div "Add" at bounding box center [653, 203] width 373 height 28
click at [534, 168] on textarea at bounding box center [653, 150] width 348 height 45
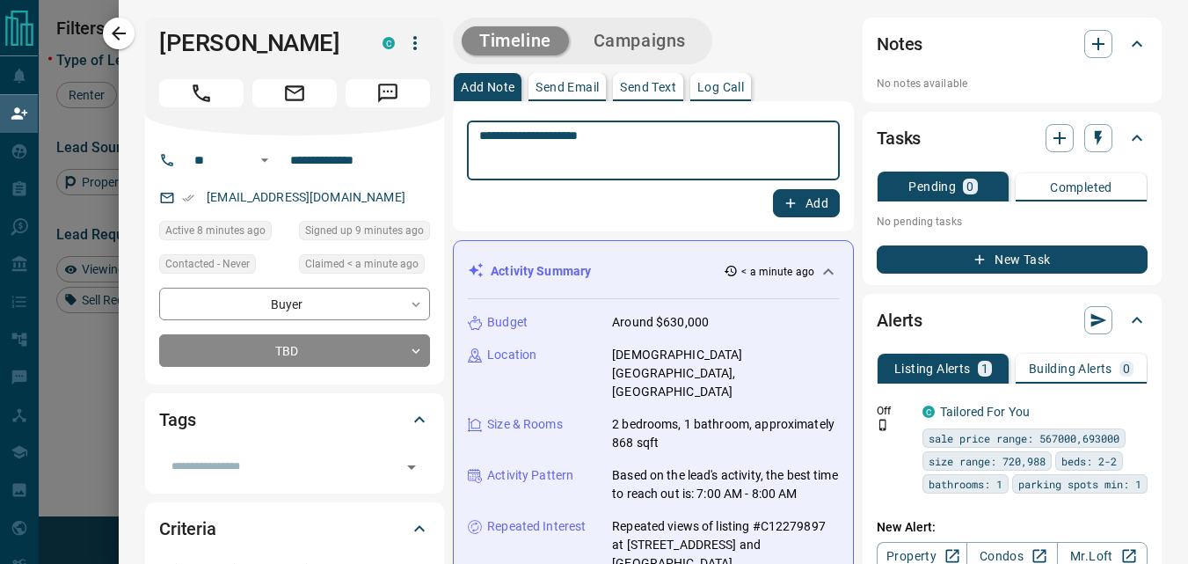
type textarea "**********"
click at [800, 204] on button "Add" at bounding box center [806, 203] width 67 height 28
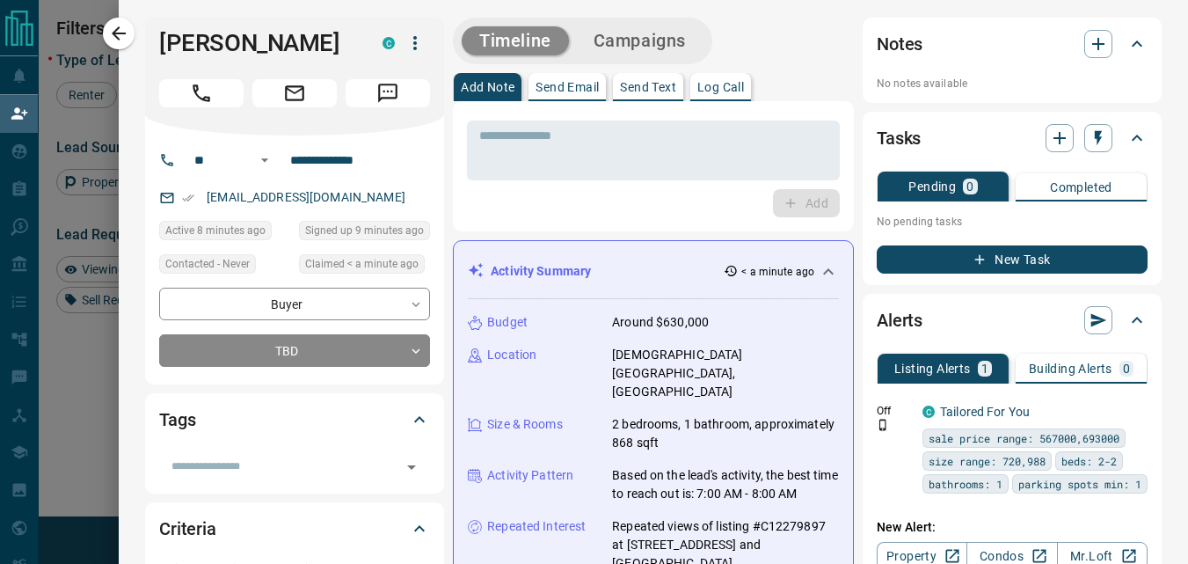
click at [668, 41] on button "Campaigns" at bounding box center [640, 40] width 128 height 29
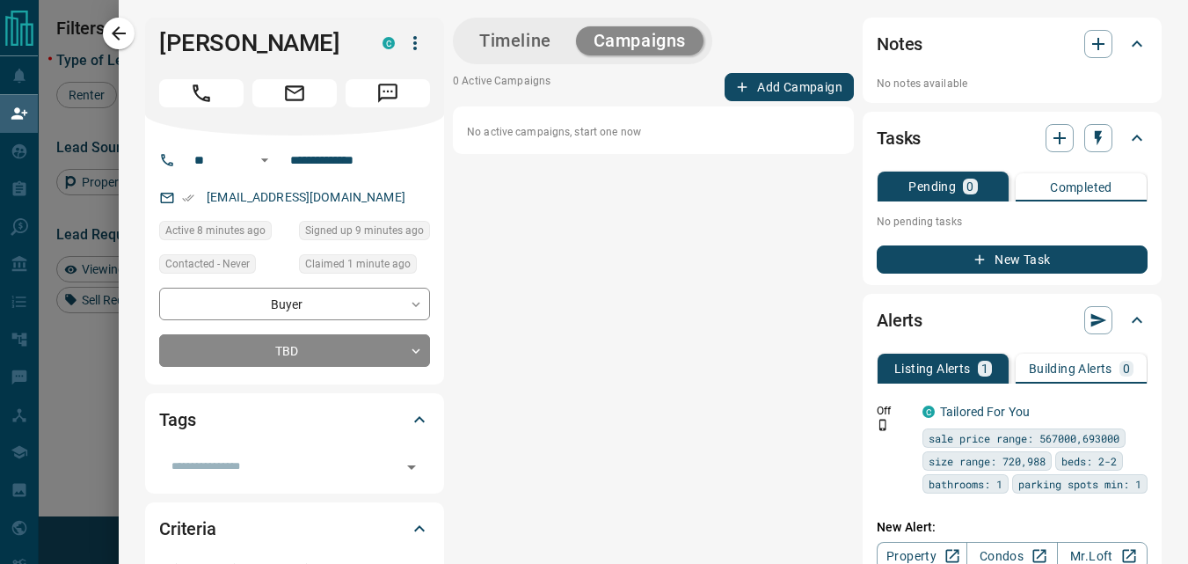
click at [798, 90] on button "Add Campaign" at bounding box center [789, 87] width 129 height 28
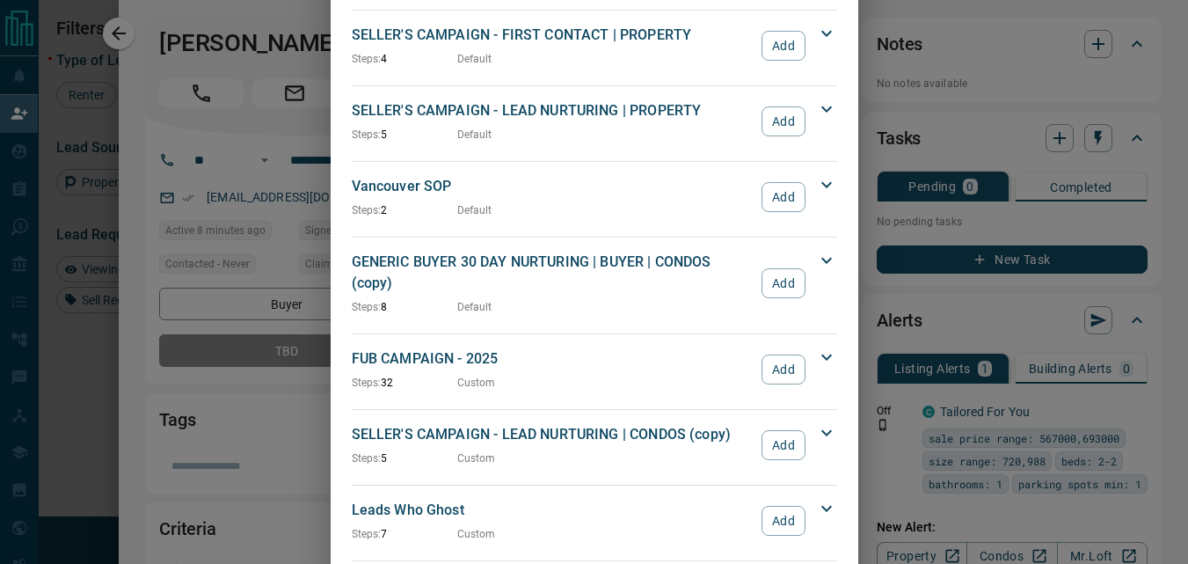
scroll to position [1847, 0]
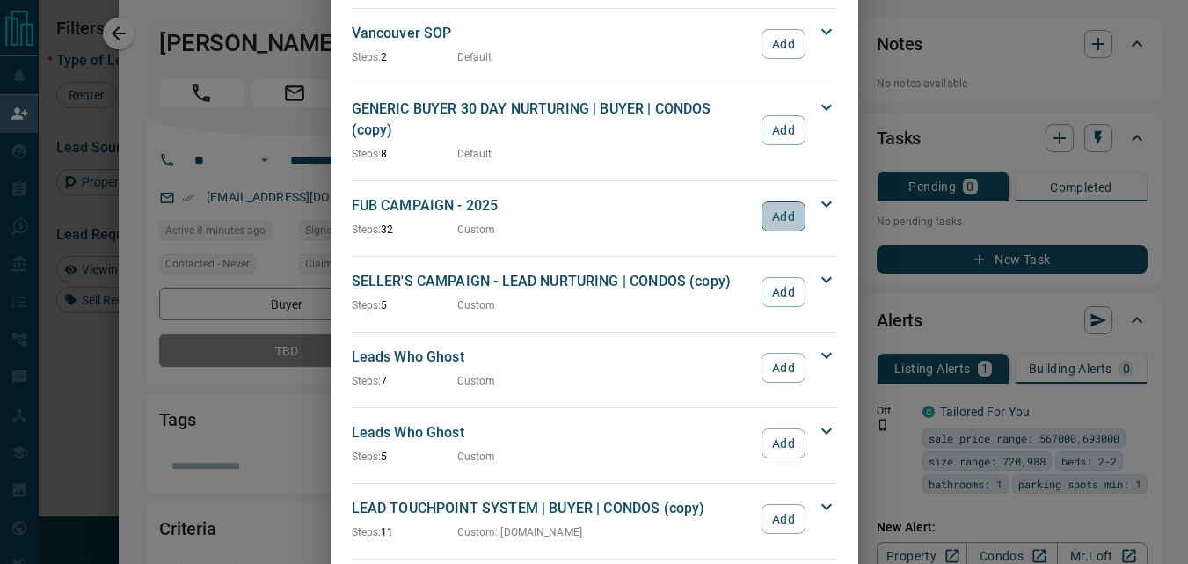
click at [786, 201] on button "Add" at bounding box center [783, 216] width 43 height 30
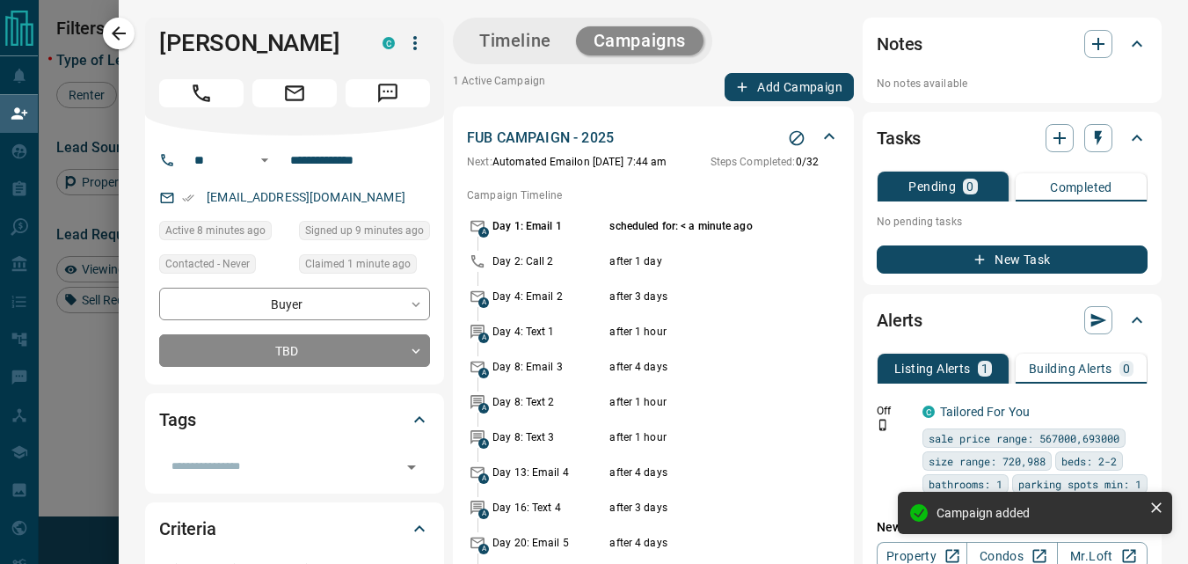
click at [506, 40] on button "Timeline" at bounding box center [515, 40] width 107 height 29
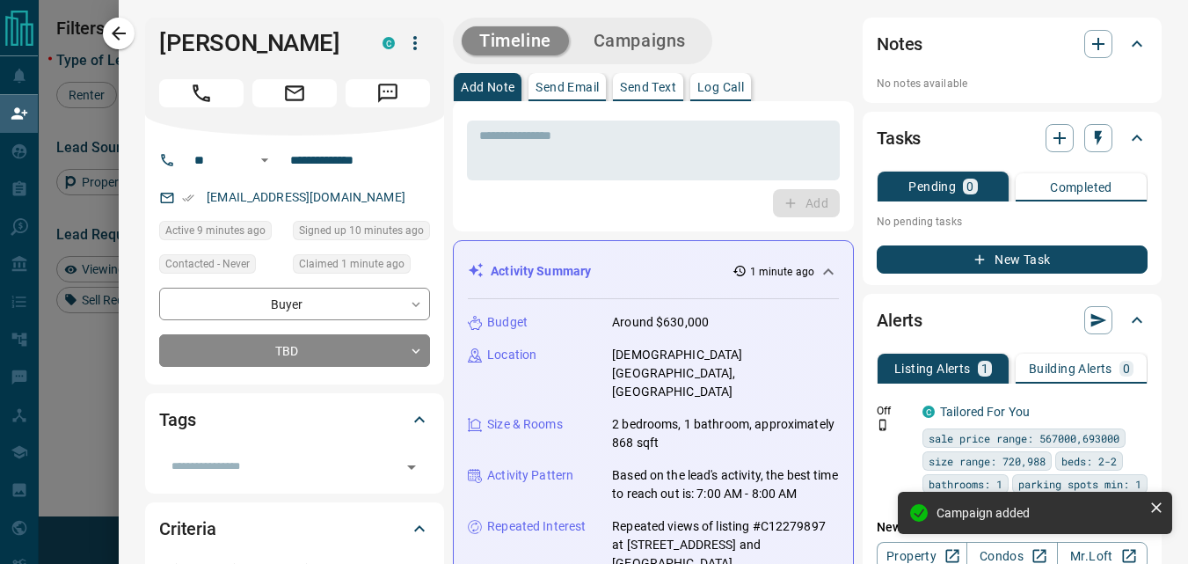
click at [623, 26] on button "Campaigns" at bounding box center [640, 40] width 128 height 29
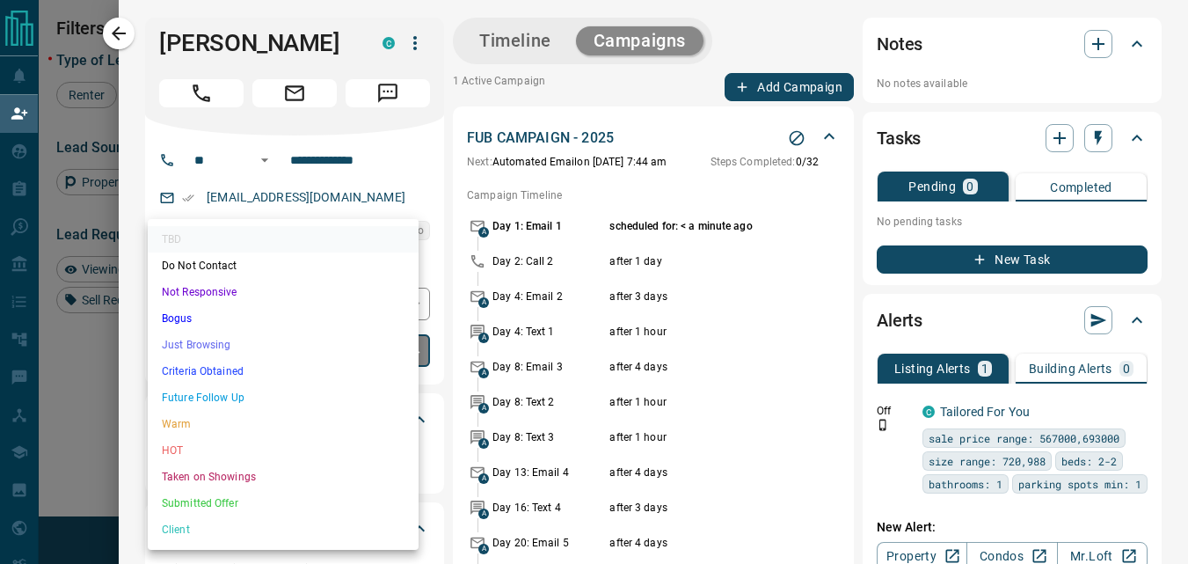
click at [388, 359] on body "Lead Transfers Claim Leads My Leads Tasks Opportunities Deals Campaigns Automat…" at bounding box center [594, 243] width 1188 height 486
click at [242, 281] on li "Not Responsive" at bounding box center [283, 292] width 271 height 26
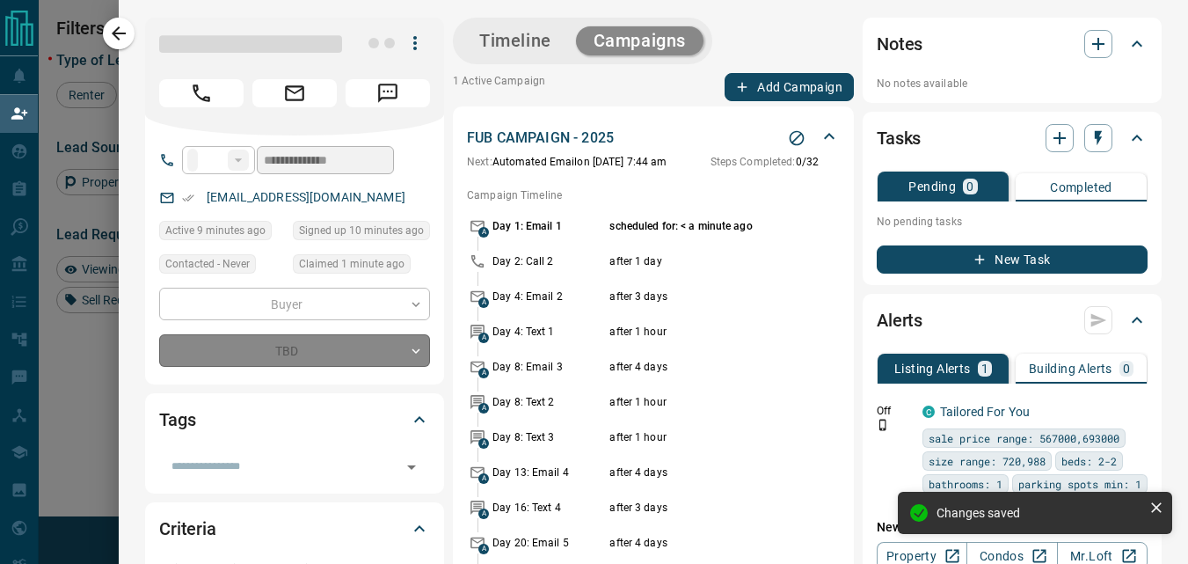
type input "*"
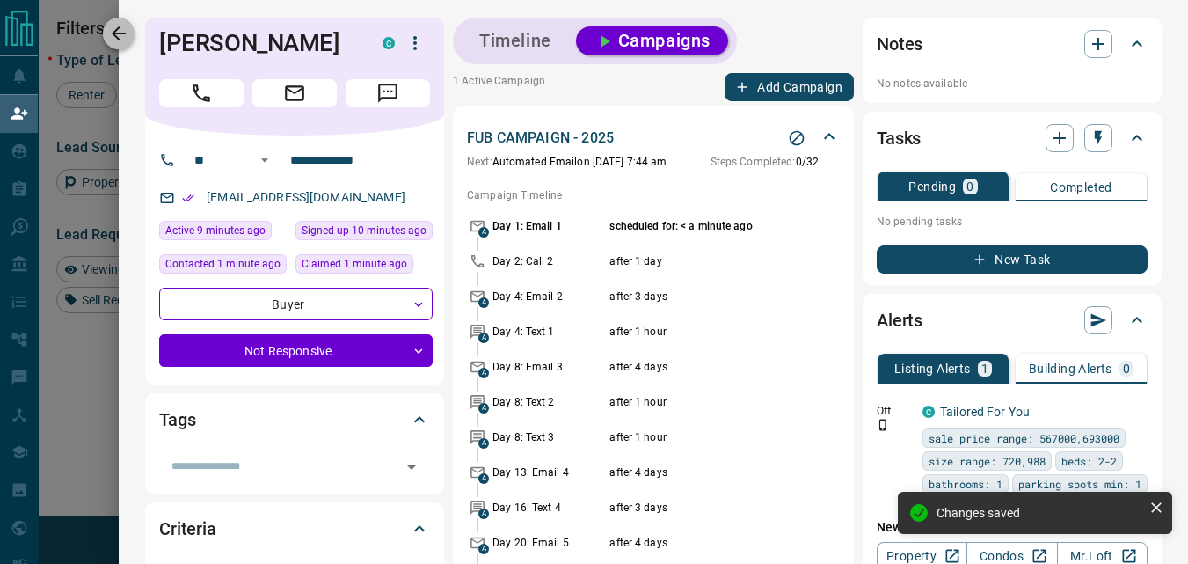
click at [127, 35] on icon "button" at bounding box center [118, 33] width 21 height 21
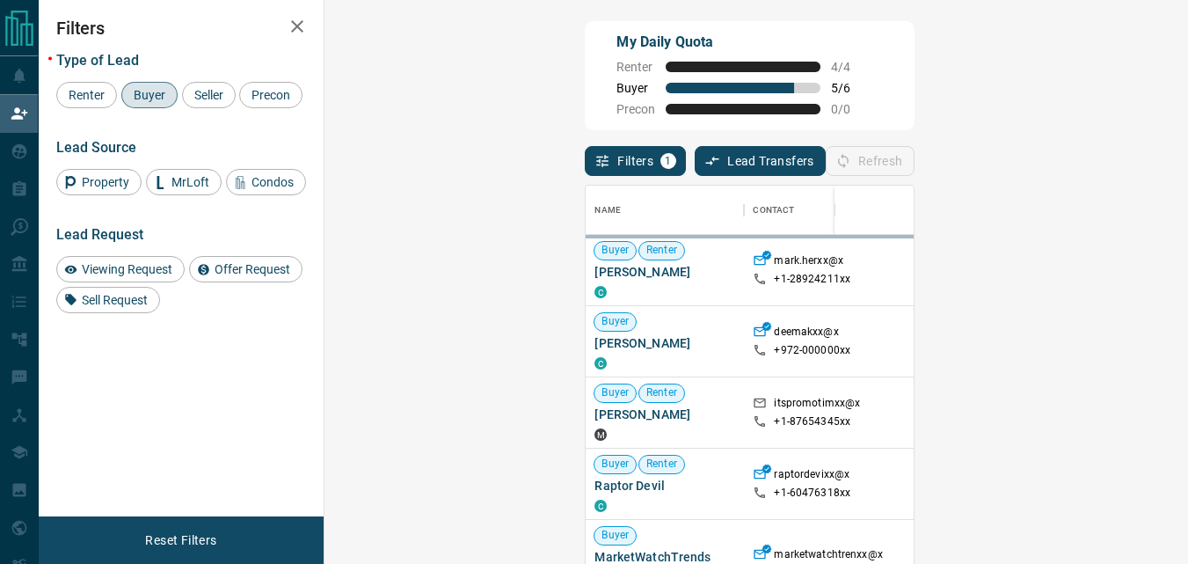
scroll to position [410, 813]
